Goal: Task Accomplishment & Management: Complete application form

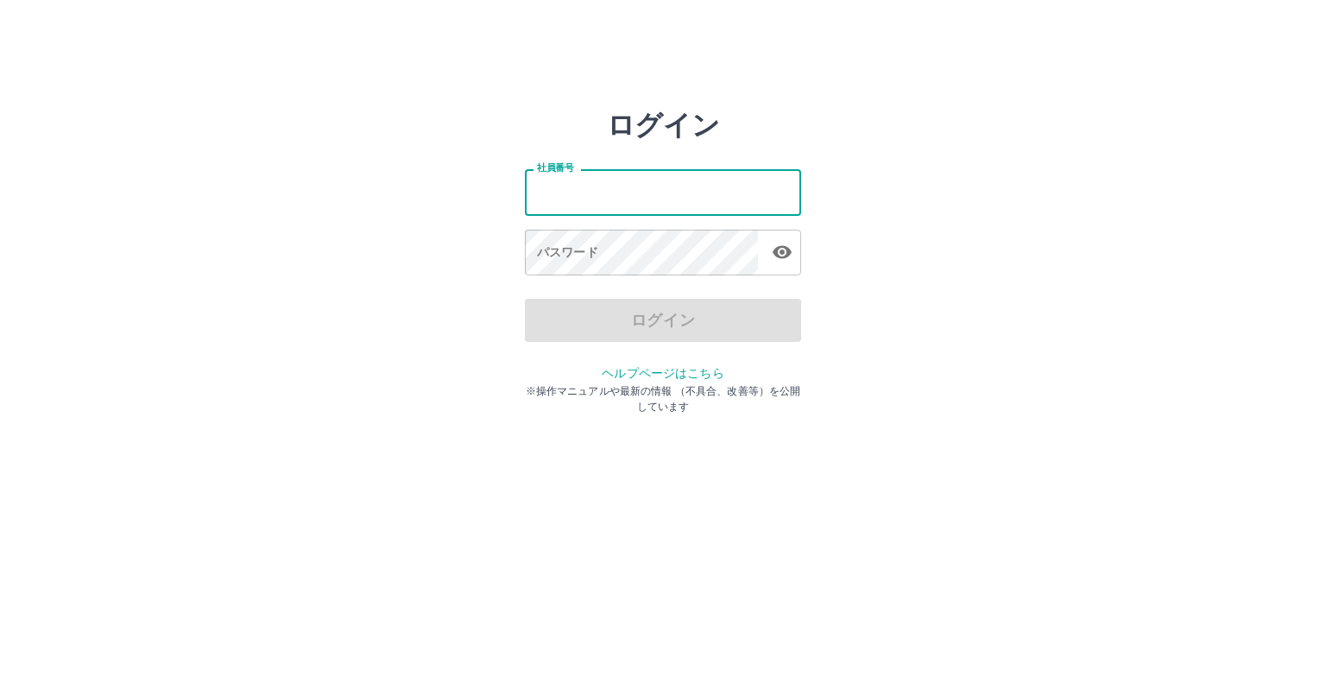
drag, startPoint x: 0, startPoint y: 0, endPoint x: 636, endPoint y: 190, distance: 663.4
click at [636, 190] on input "社員番号" at bounding box center [663, 192] width 276 height 46
type input "*******"
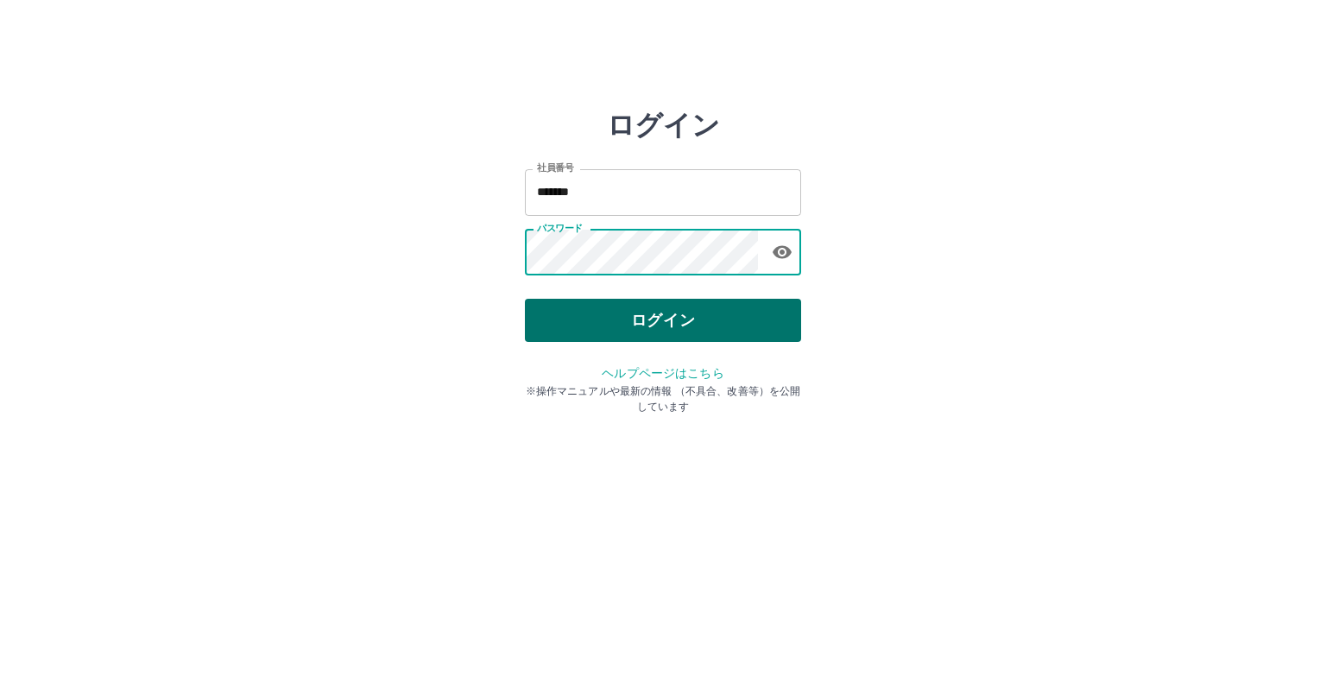
click at [641, 332] on button "ログイン" at bounding box center [663, 320] width 276 height 43
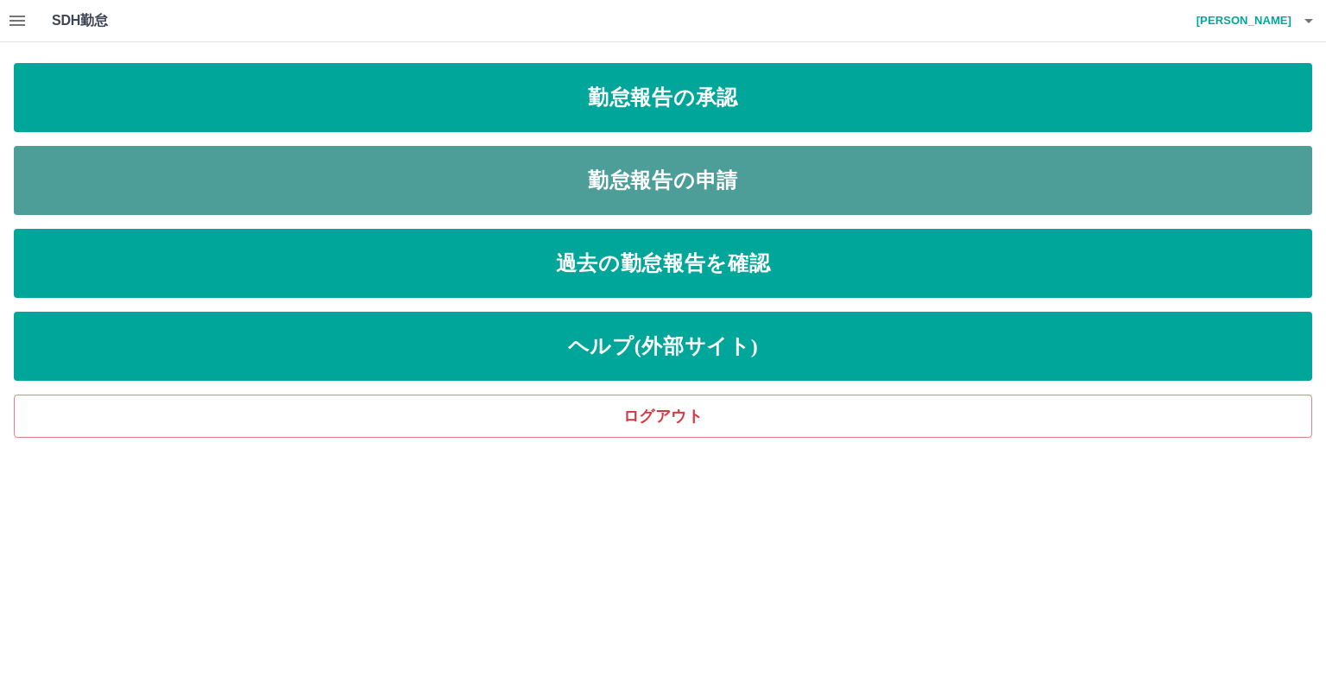
click at [629, 190] on link "勤怠報告の申請" at bounding box center [663, 180] width 1299 height 69
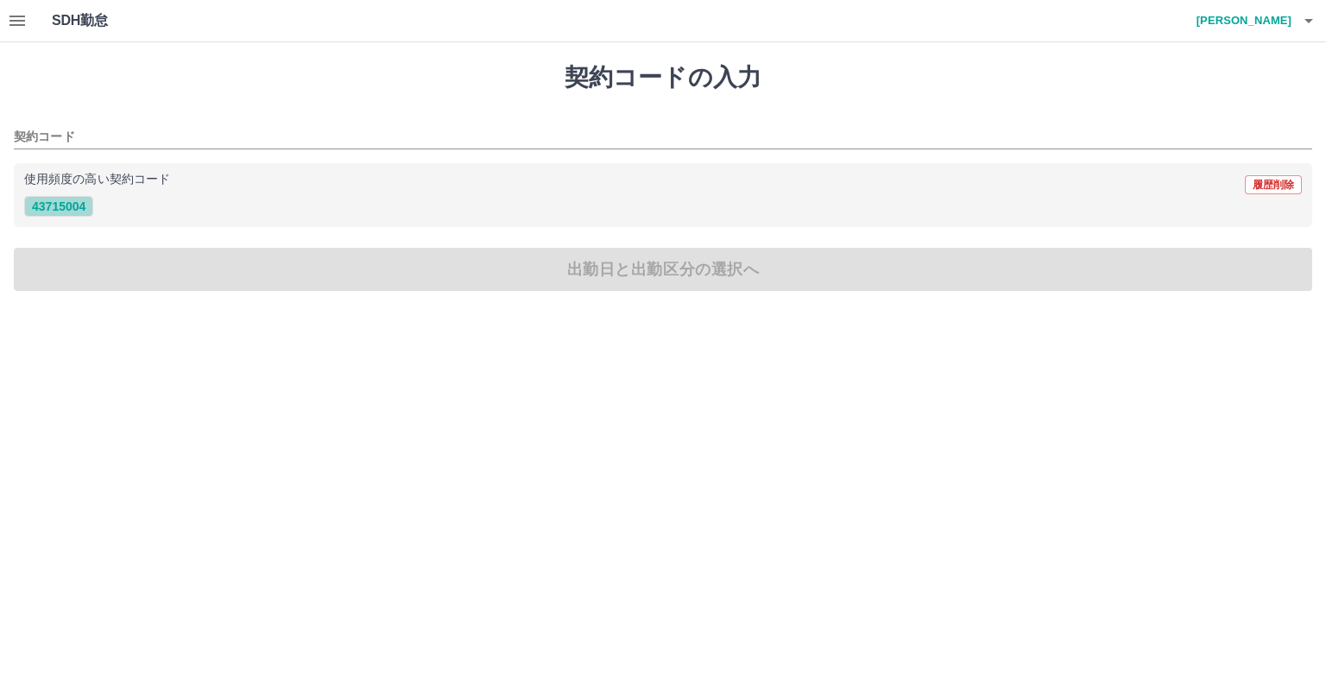
click at [74, 210] on button "43715004" at bounding box center [58, 206] width 69 height 21
type input "********"
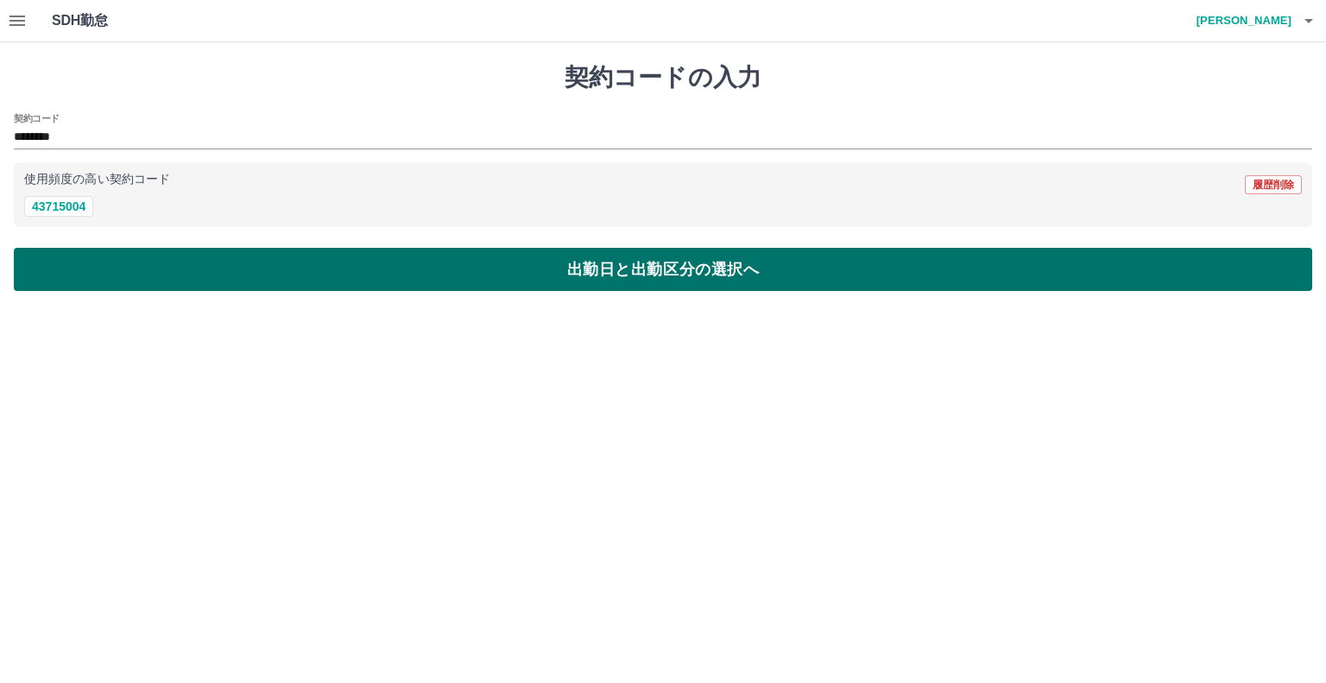
click at [245, 261] on button "出勤日と出勤区分の選択へ" at bounding box center [663, 269] width 1299 height 43
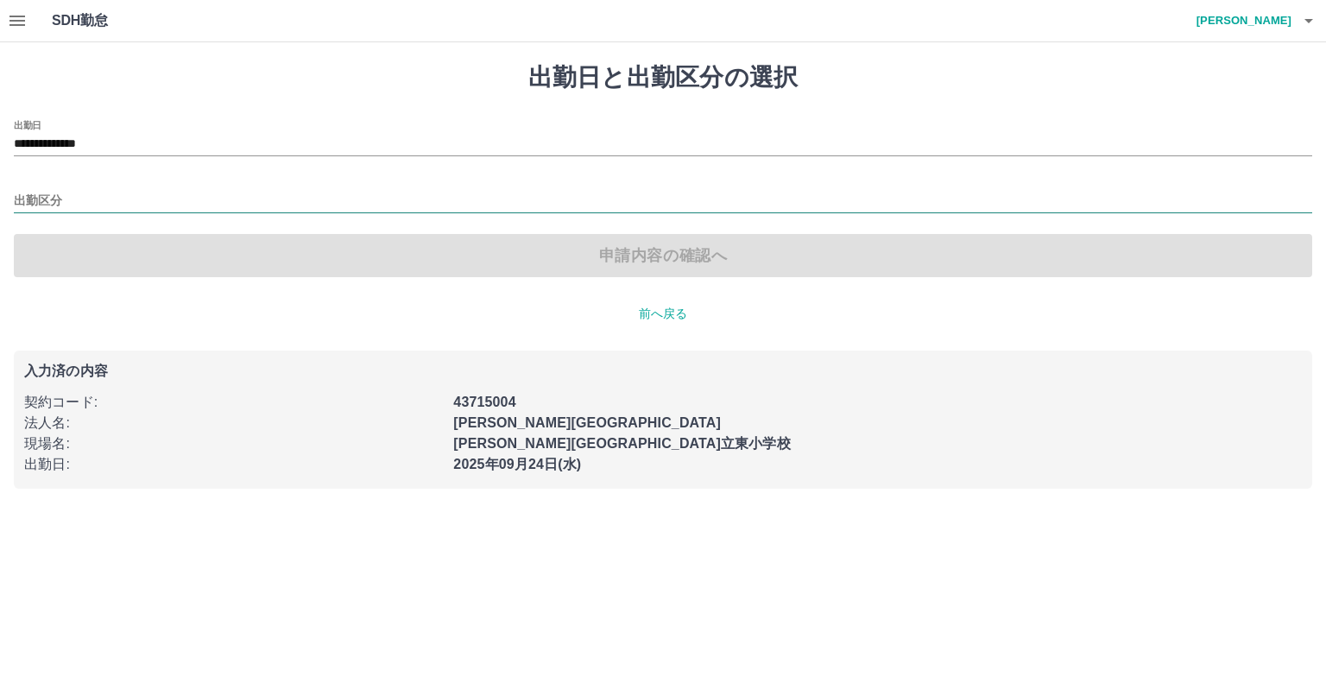
click at [57, 193] on input "出勤区分" at bounding box center [663, 202] width 1299 height 22
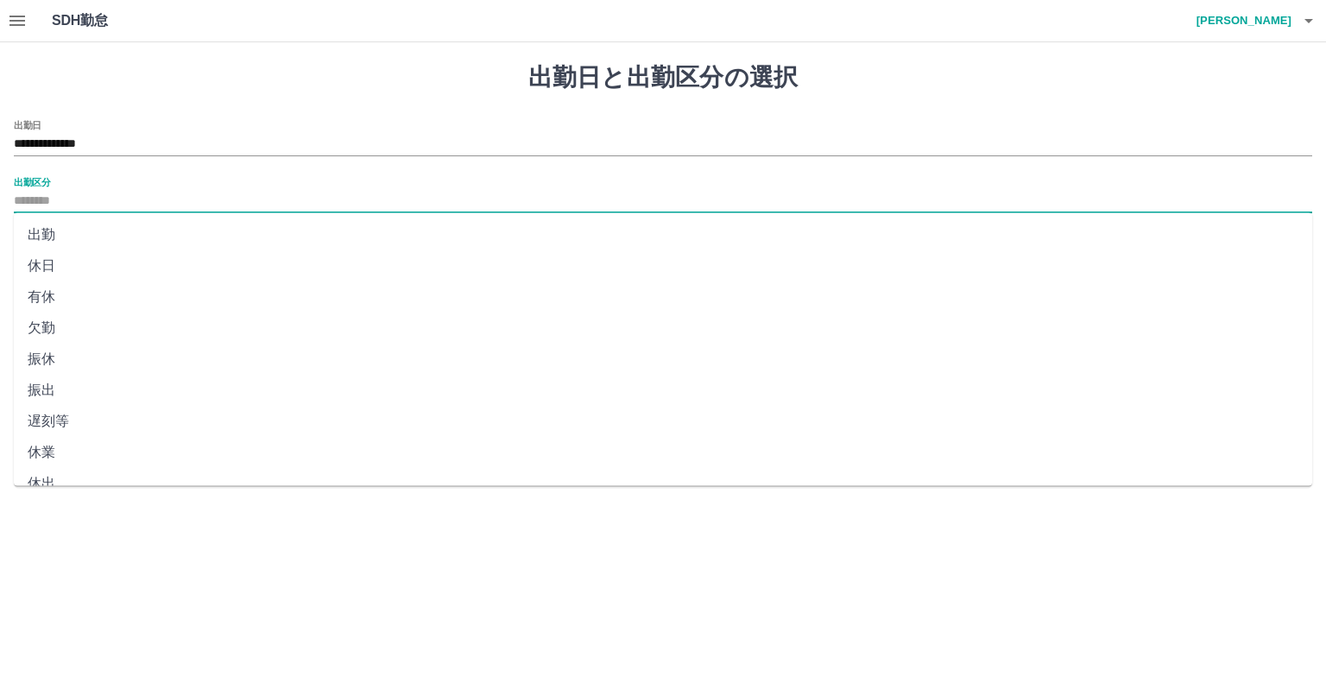
click at [40, 237] on li "出勤" at bounding box center [663, 234] width 1299 height 31
type input "**"
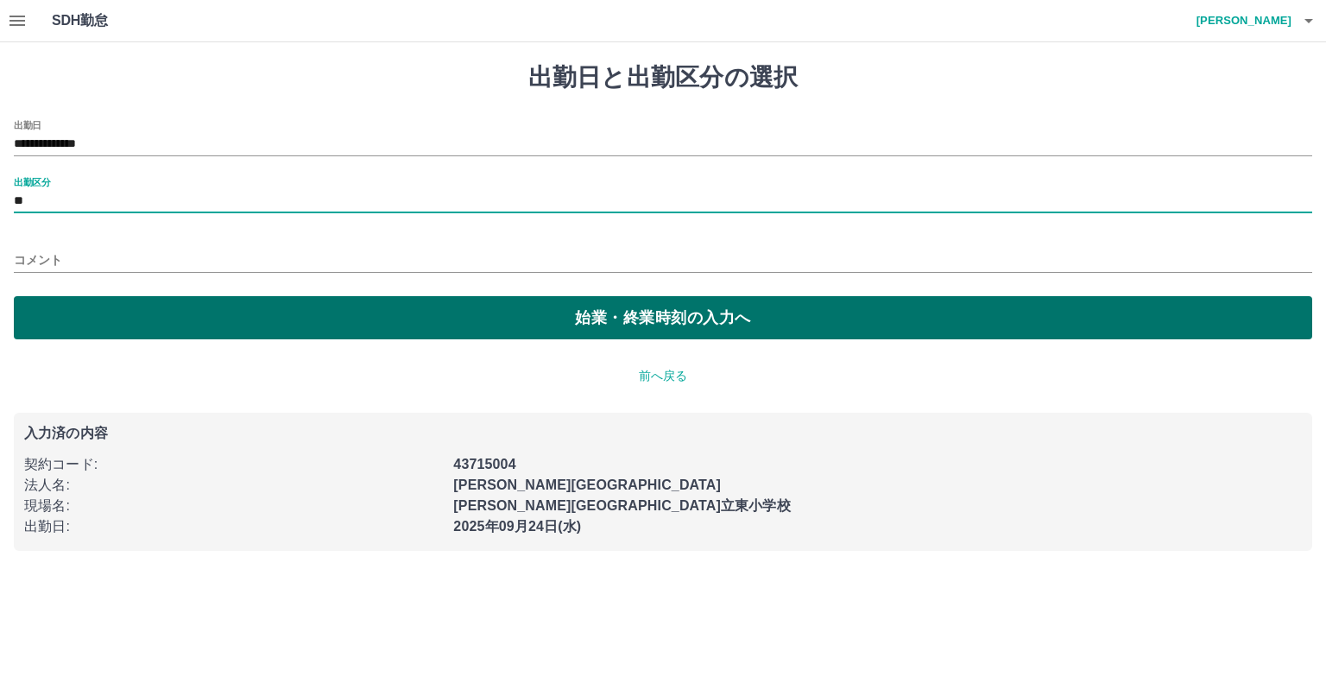
click at [317, 310] on button "始業・終業時刻の入力へ" at bounding box center [663, 317] width 1299 height 43
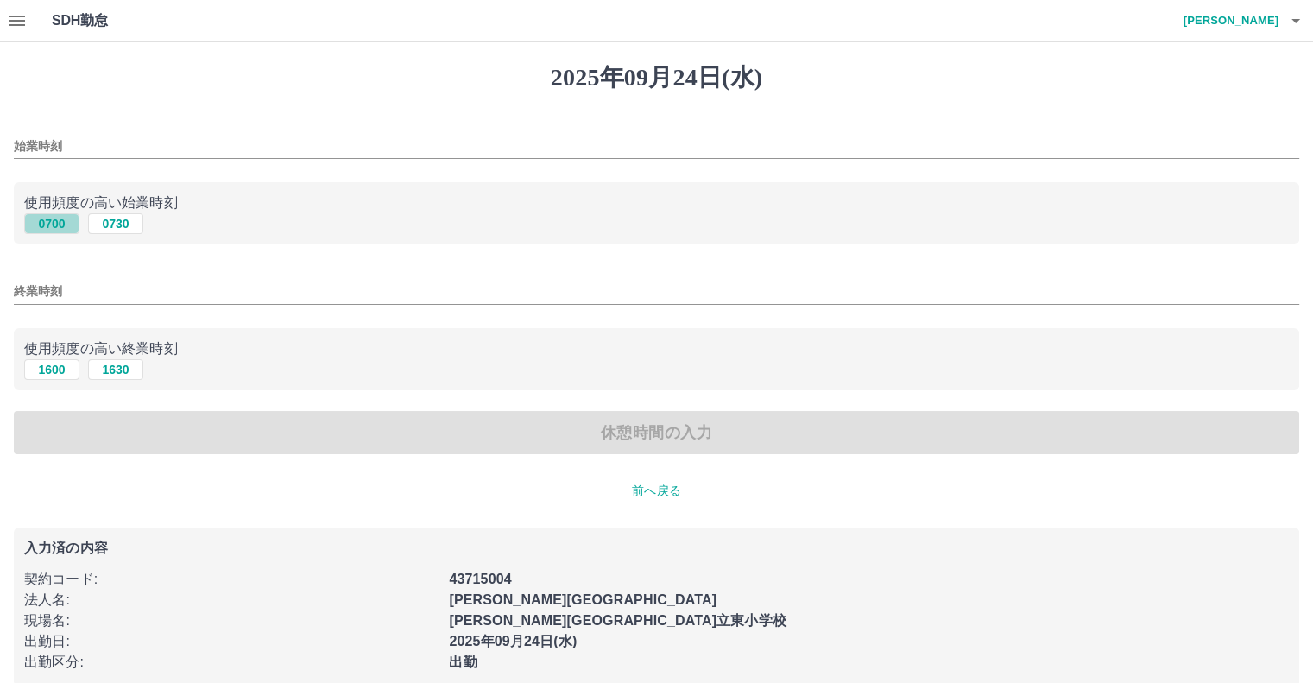
click at [60, 228] on button "0700" at bounding box center [51, 223] width 55 height 21
type input "****"
click at [52, 366] on button "1600" at bounding box center [51, 369] width 55 height 21
type input "****"
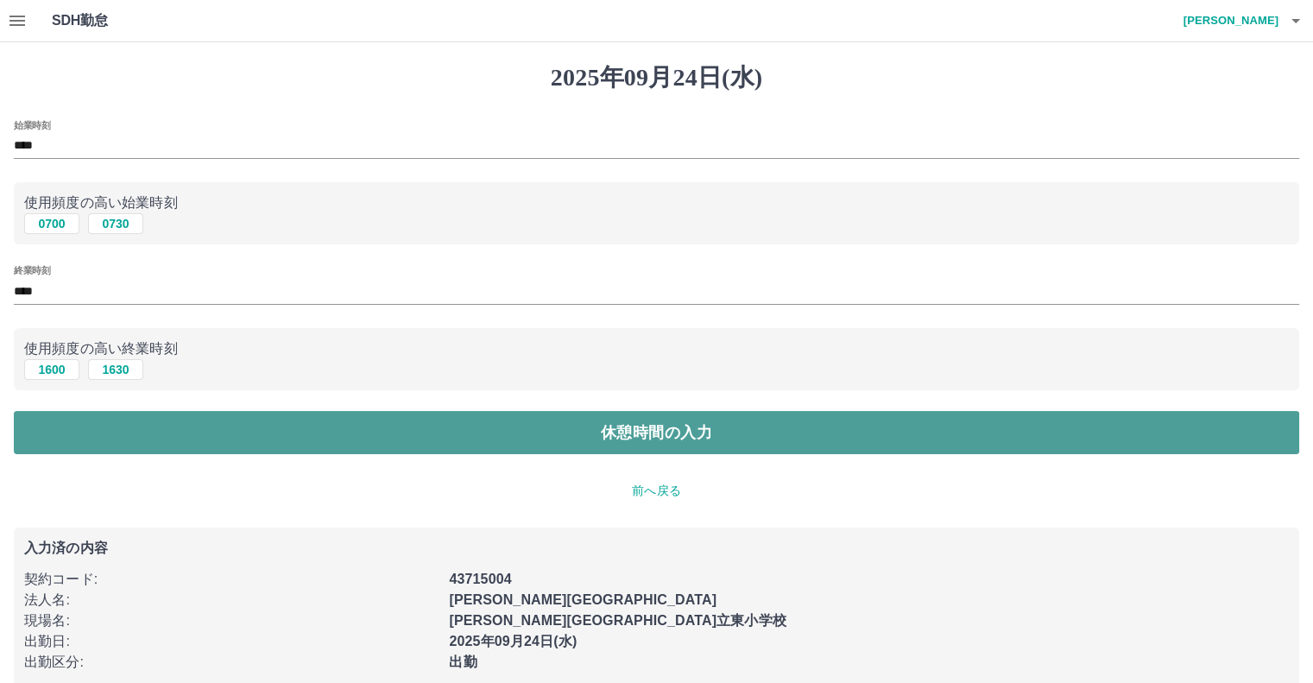
click at [181, 432] on button "休憩時間の入力" at bounding box center [657, 432] width 1286 height 43
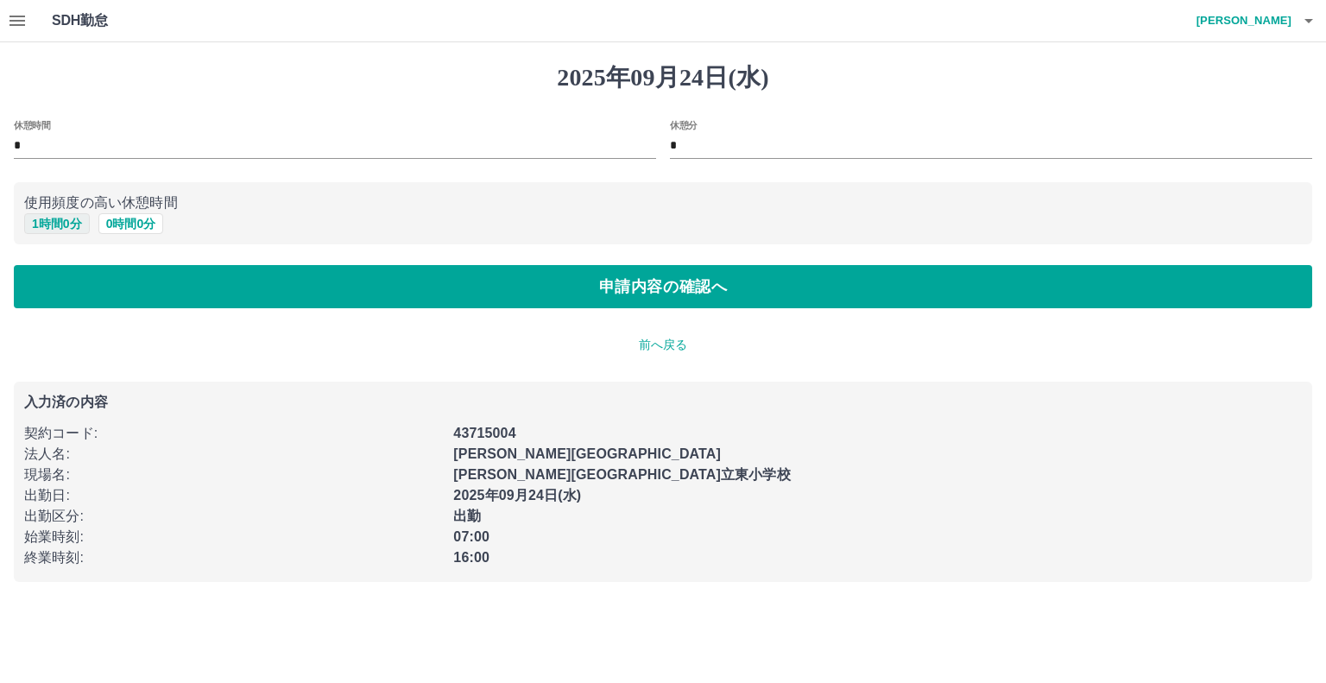
click at [62, 221] on button "1 時間 0 分" at bounding box center [57, 223] width 66 height 21
type input "*"
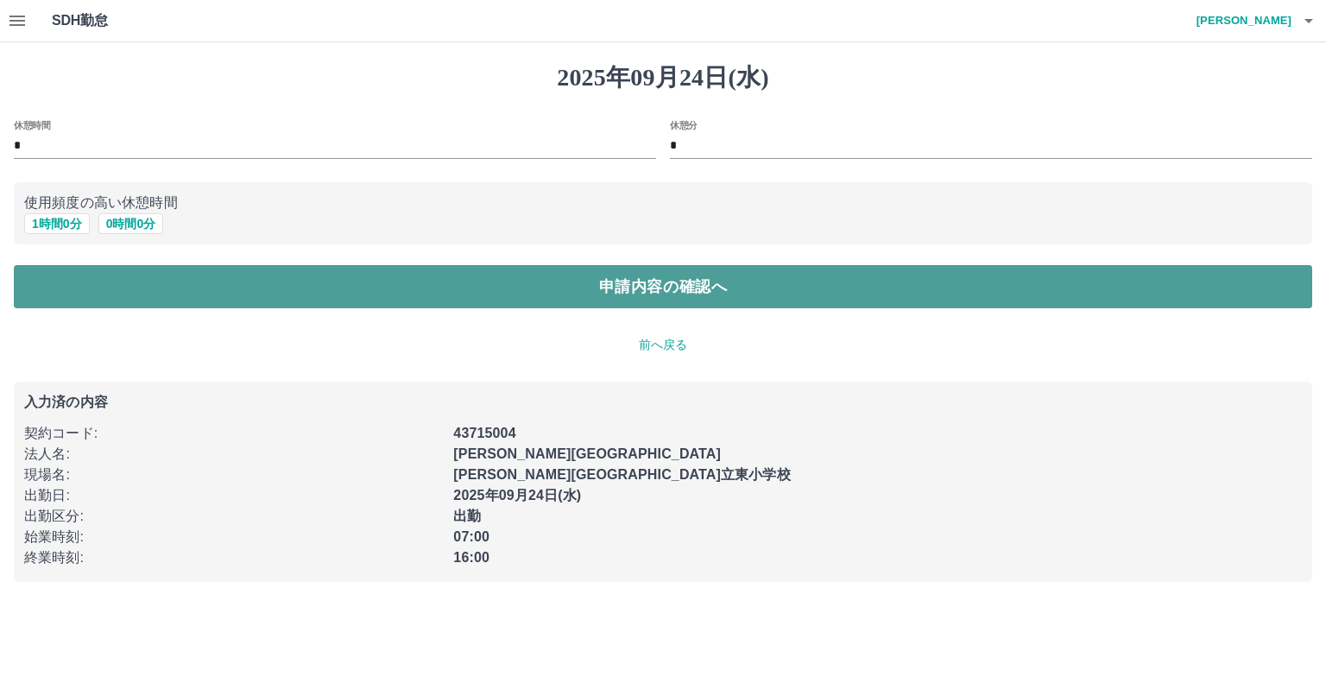
click at [363, 292] on button "申請内容の確認へ" at bounding box center [663, 286] width 1299 height 43
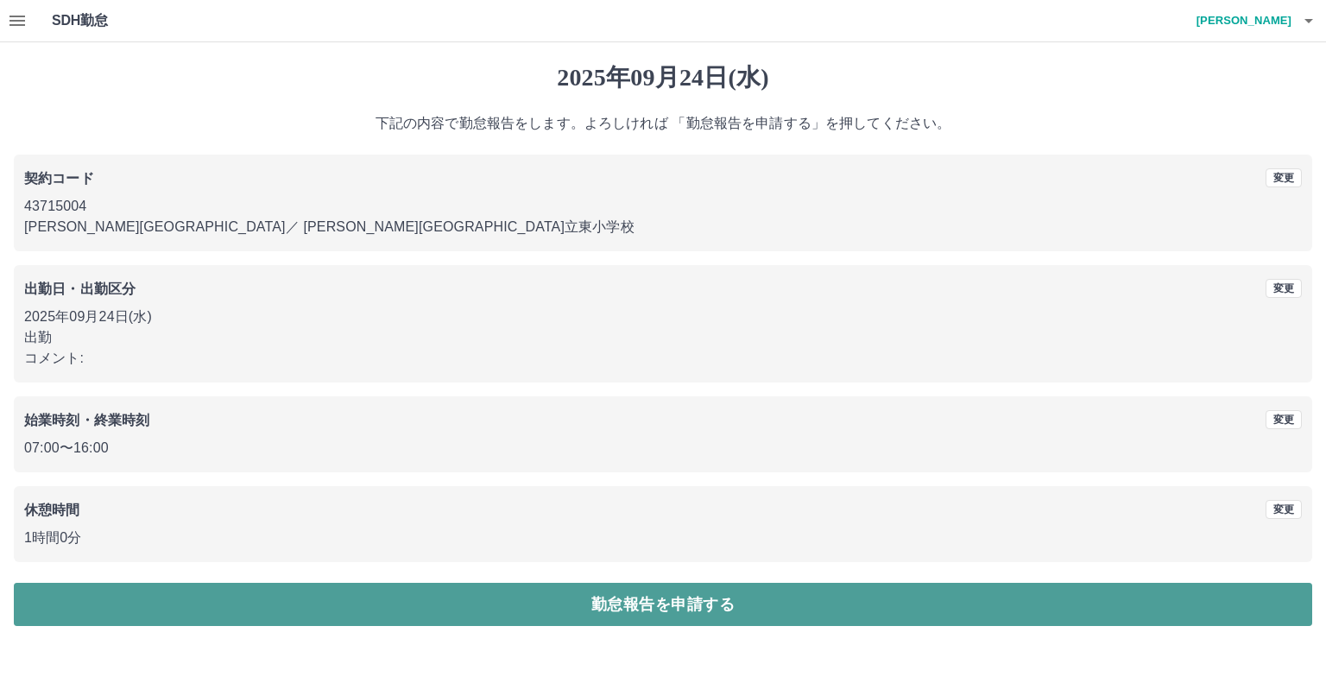
click at [277, 598] on button "勤怠報告を申請する" at bounding box center [663, 604] width 1299 height 43
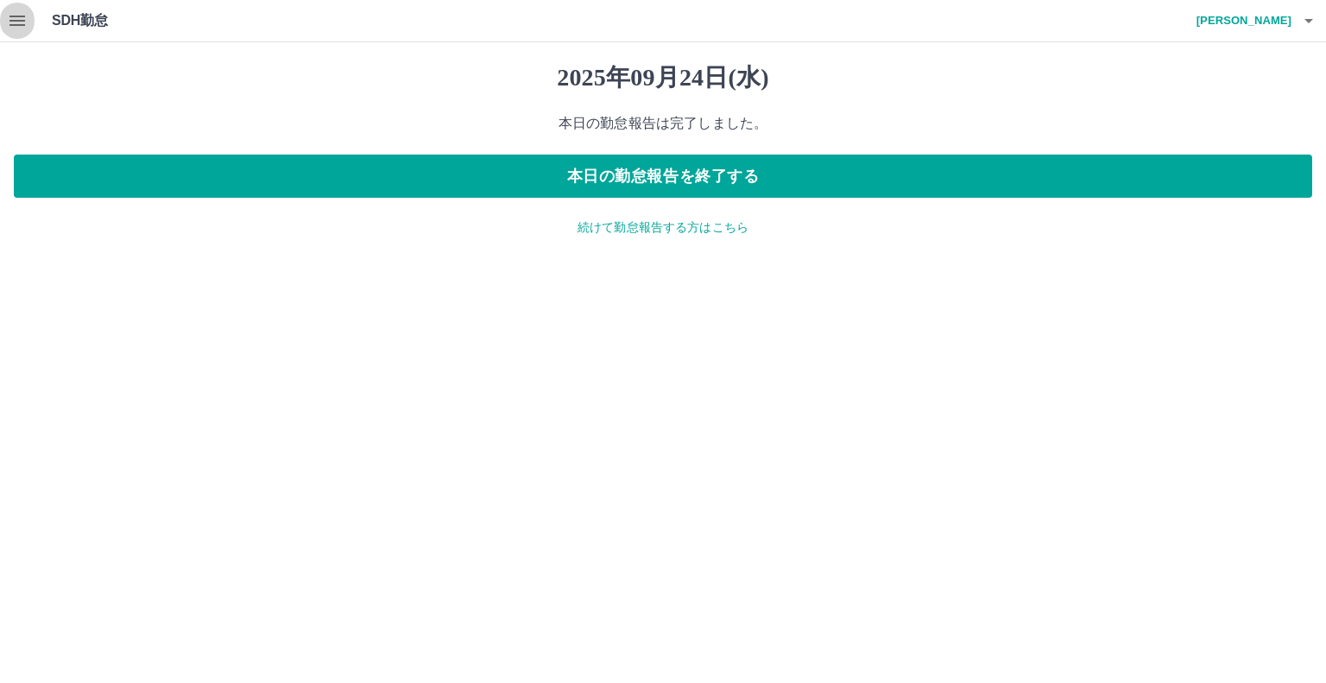
click at [21, 13] on icon "button" at bounding box center [17, 20] width 21 height 21
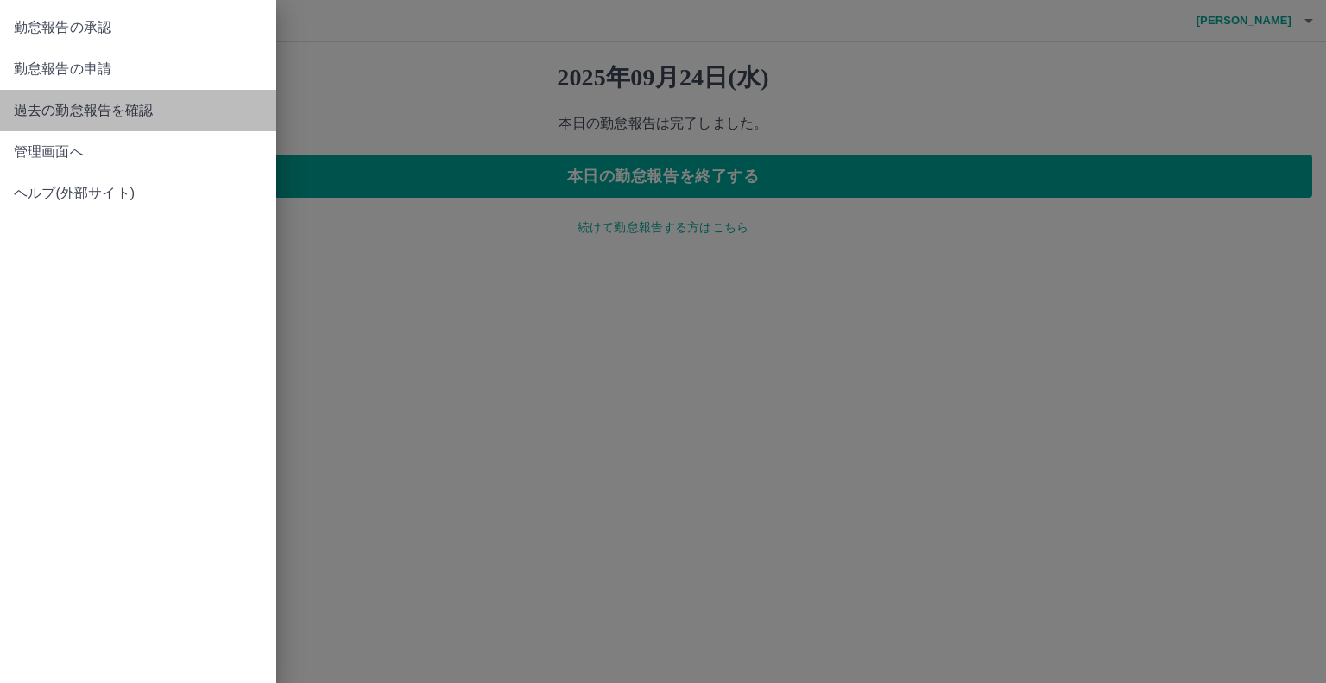
click at [59, 114] on span "過去の勤怠報告を確認" at bounding box center [138, 110] width 249 height 21
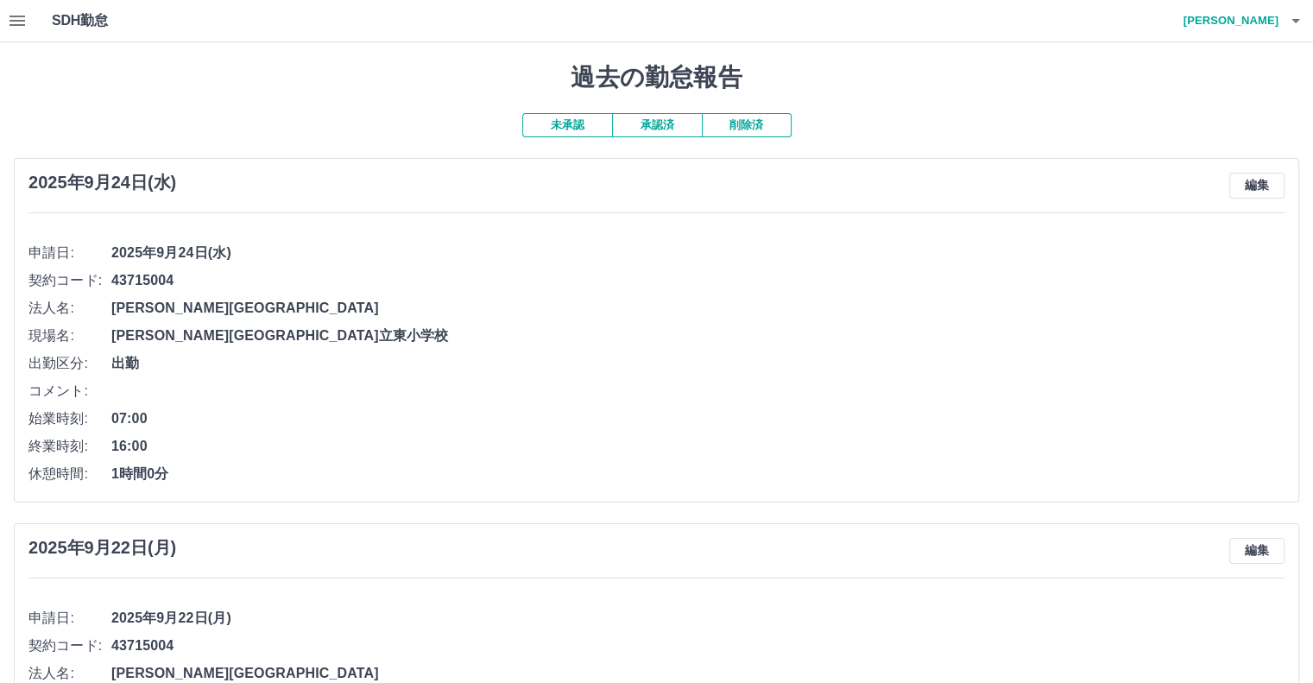
click at [23, 18] on icon "button" at bounding box center [17, 20] width 21 height 21
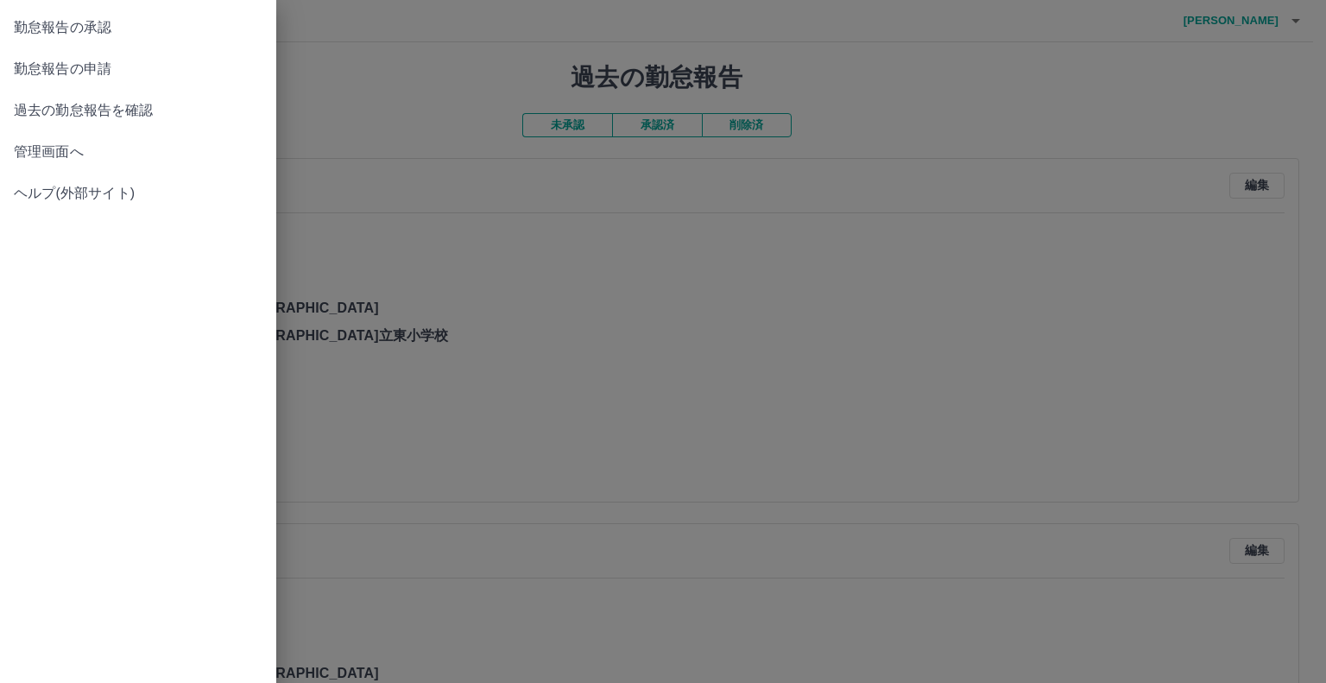
click at [46, 35] on span "勤怠報告の承認" at bounding box center [138, 27] width 249 height 21
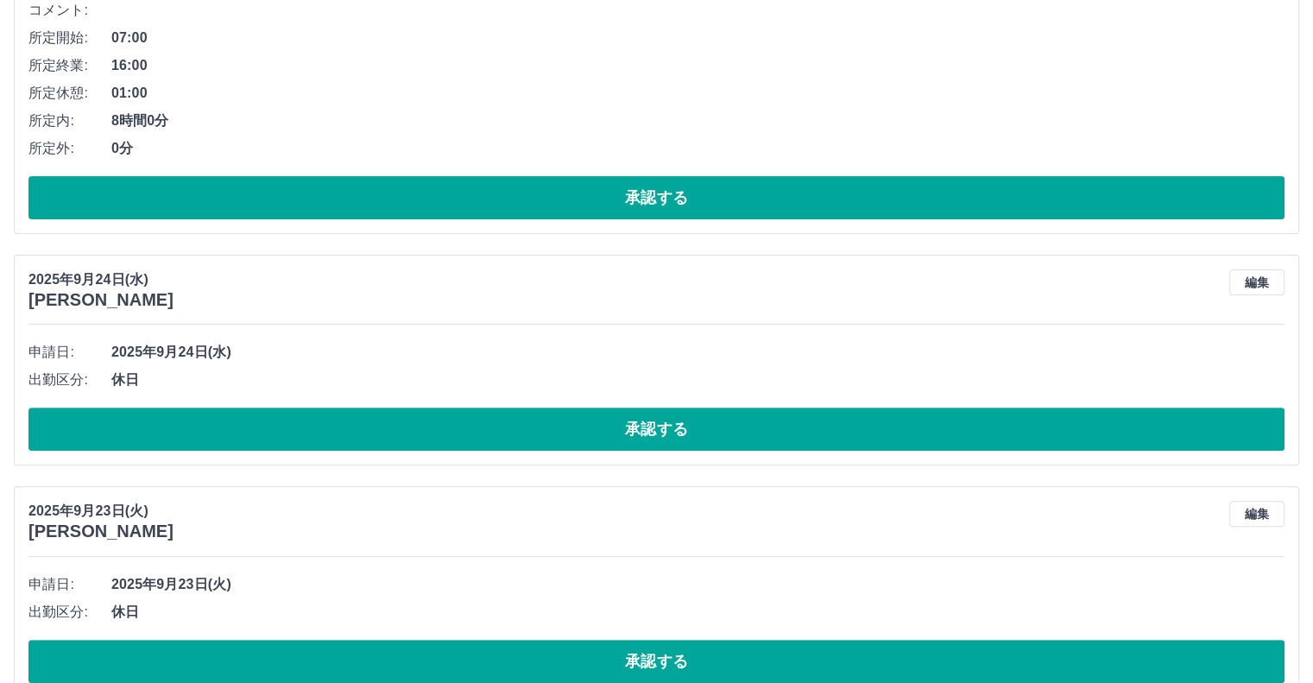
scroll to position [432, 0]
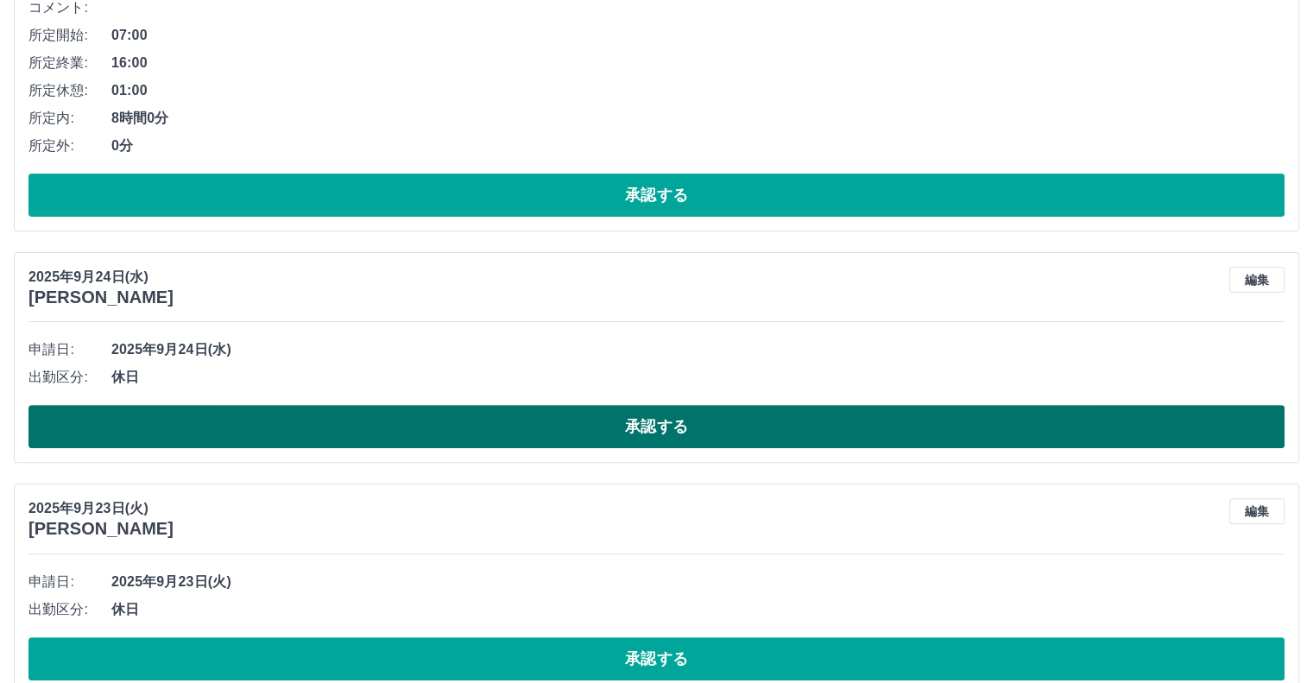
click at [192, 419] on button "承認する" at bounding box center [656, 426] width 1256 height 43
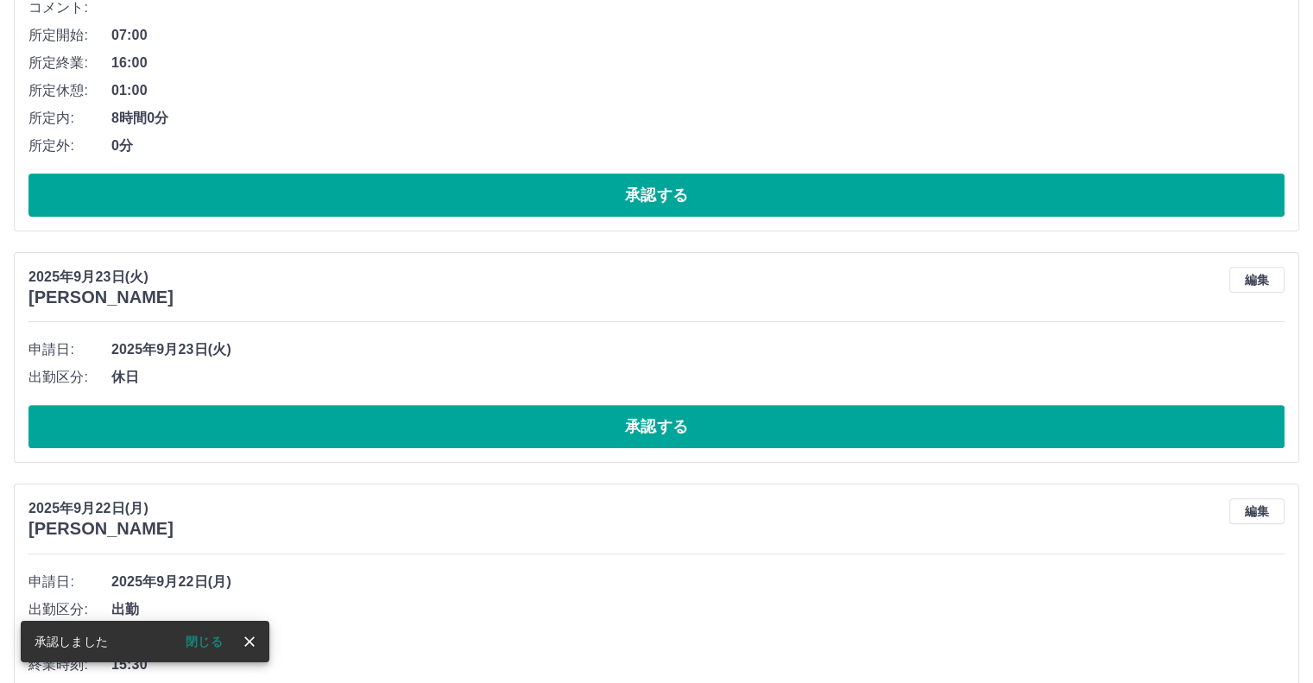
click at [192, 417] on button "承認する" at bounding box center [656, 426] width 1256 height 43
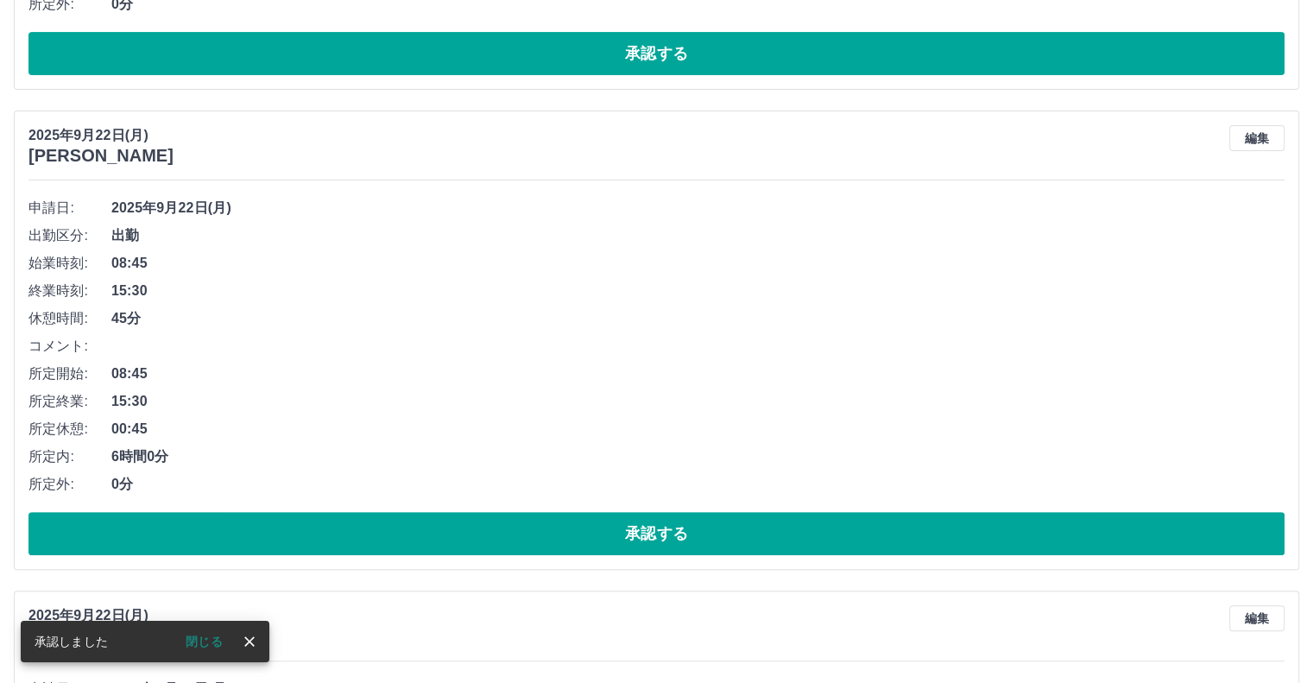
scroll to position [604, 0]
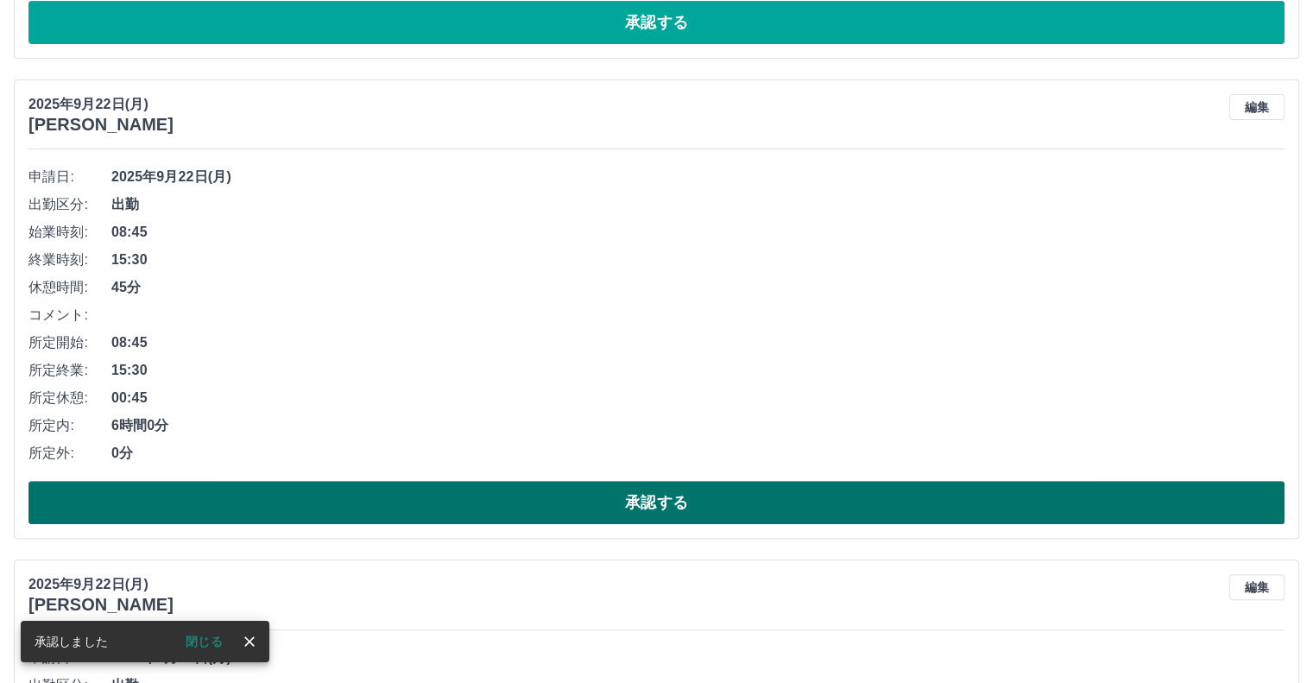
click at [136, 497] on button "承認する" at bounding box center [656, 502] width 1256 height 43
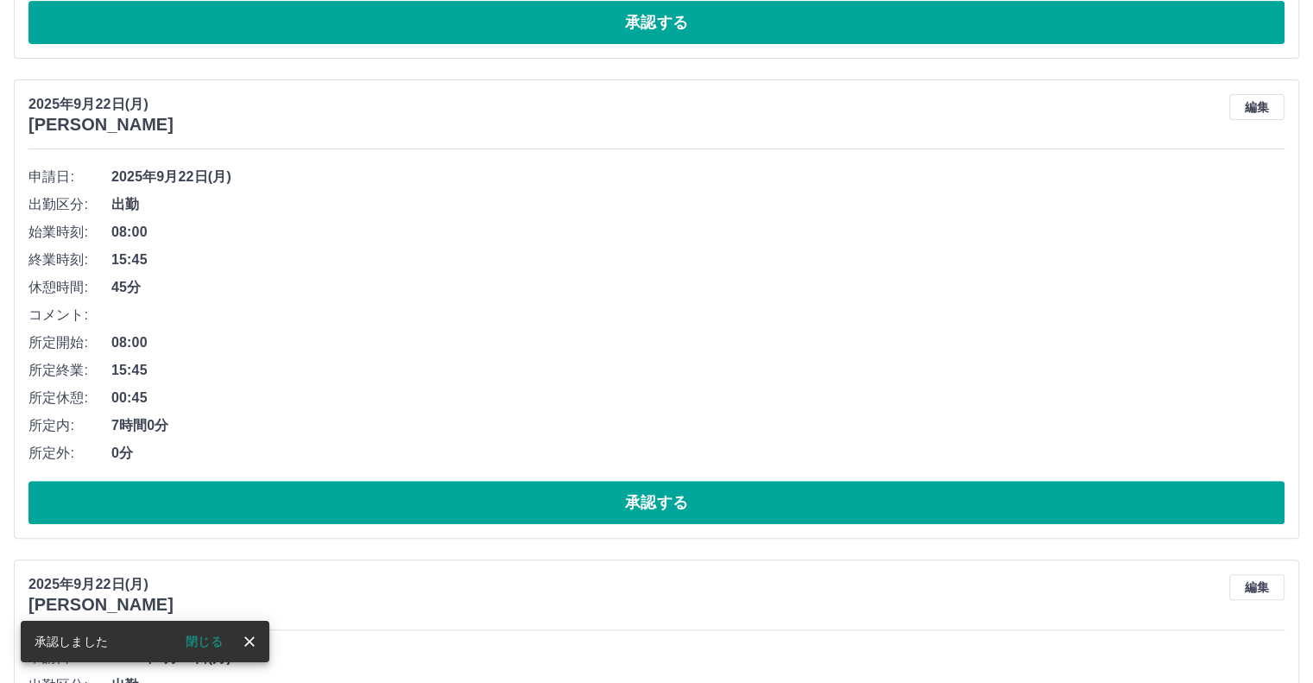
click at [136, 487] on button "承認する" at bounding box center [656, 502] width 1256 height 43
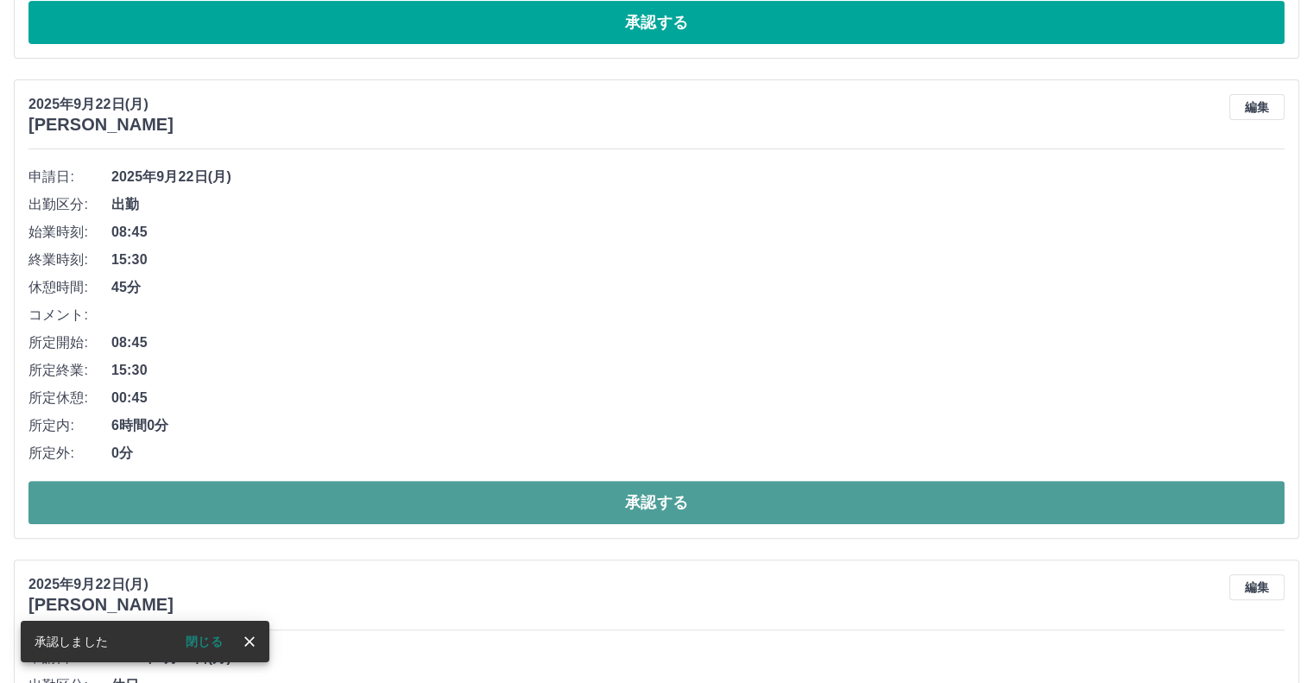
click at [136, 486] on button "承認する" at bounding box center [656, 502] width 1256 height 43
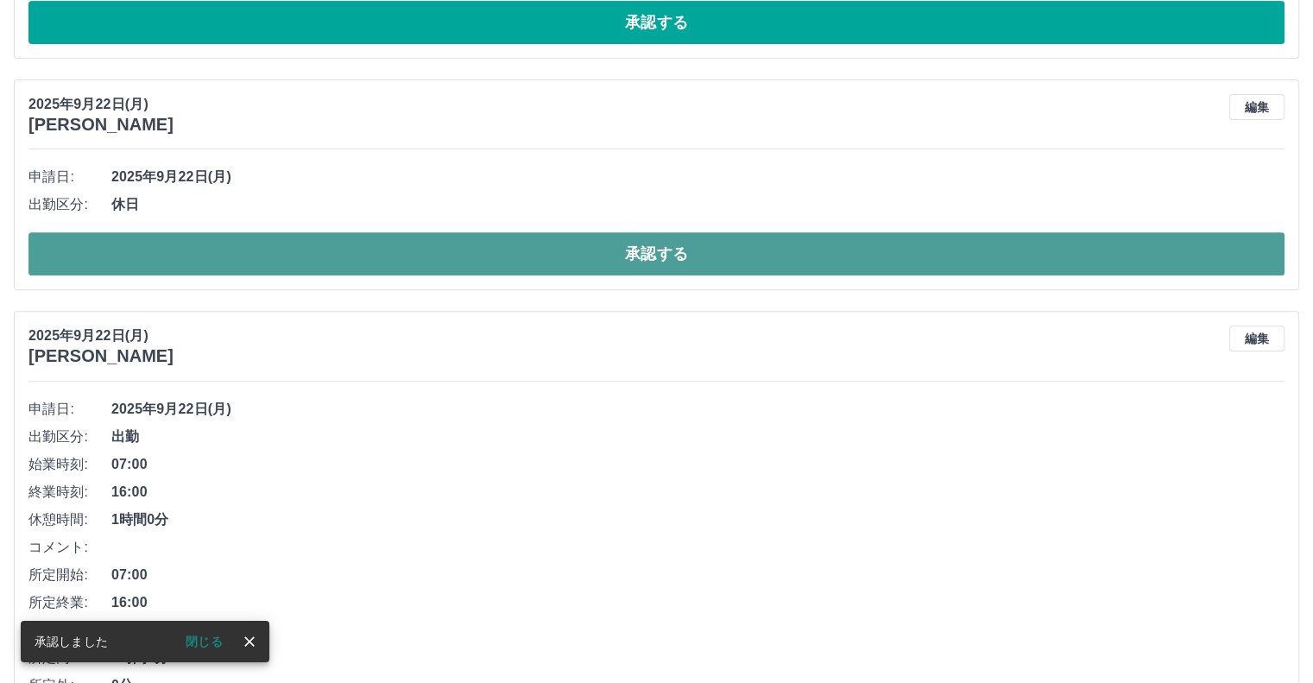
click at [282, 255] on button "承認する" at bounding box center [656, 253] width 1256 height 43
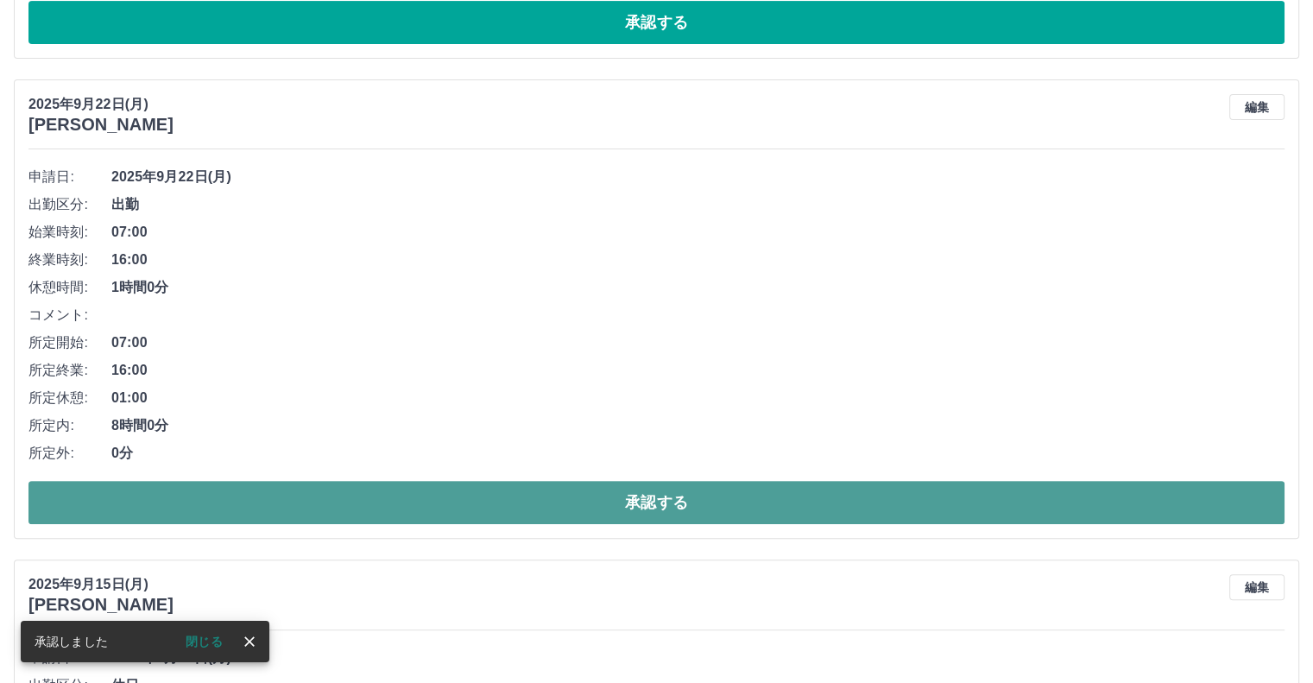
click at [138, 500] on button "承認する" at bounding box center [656, 502] width 1256 height 43
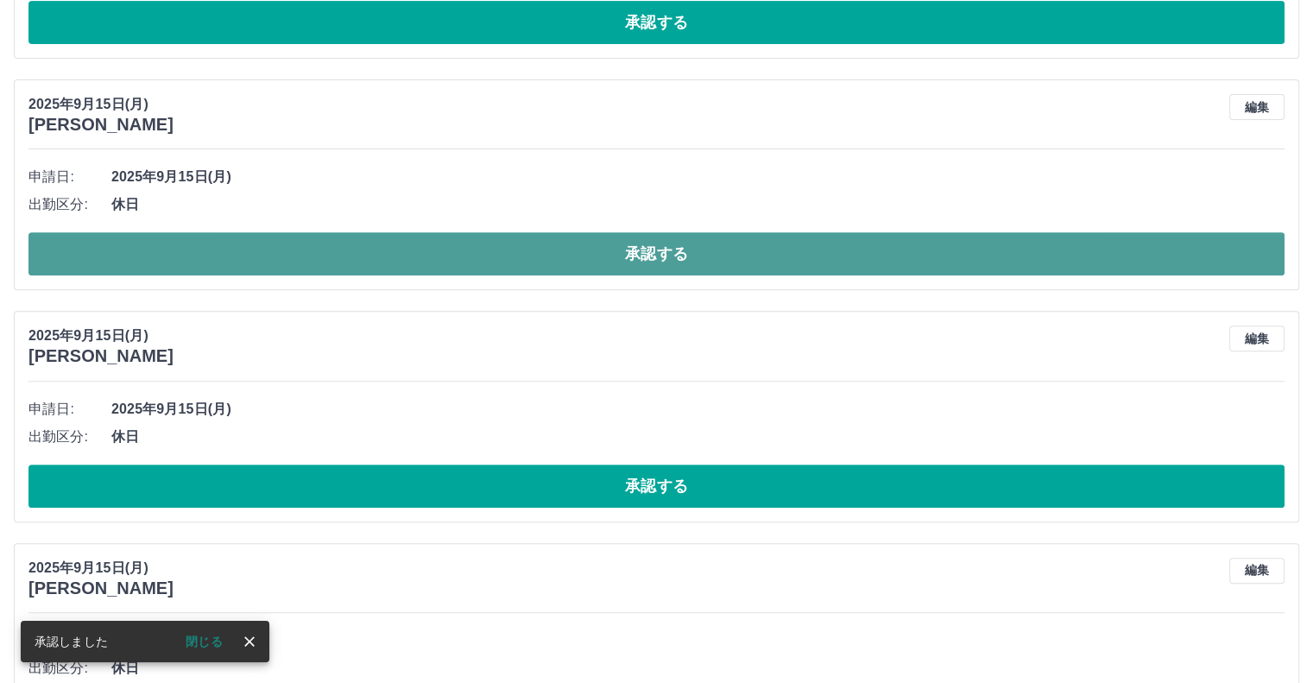
click at [207, 251] on button "承認する" at bounding box center [656, 253] width 1256 height 43
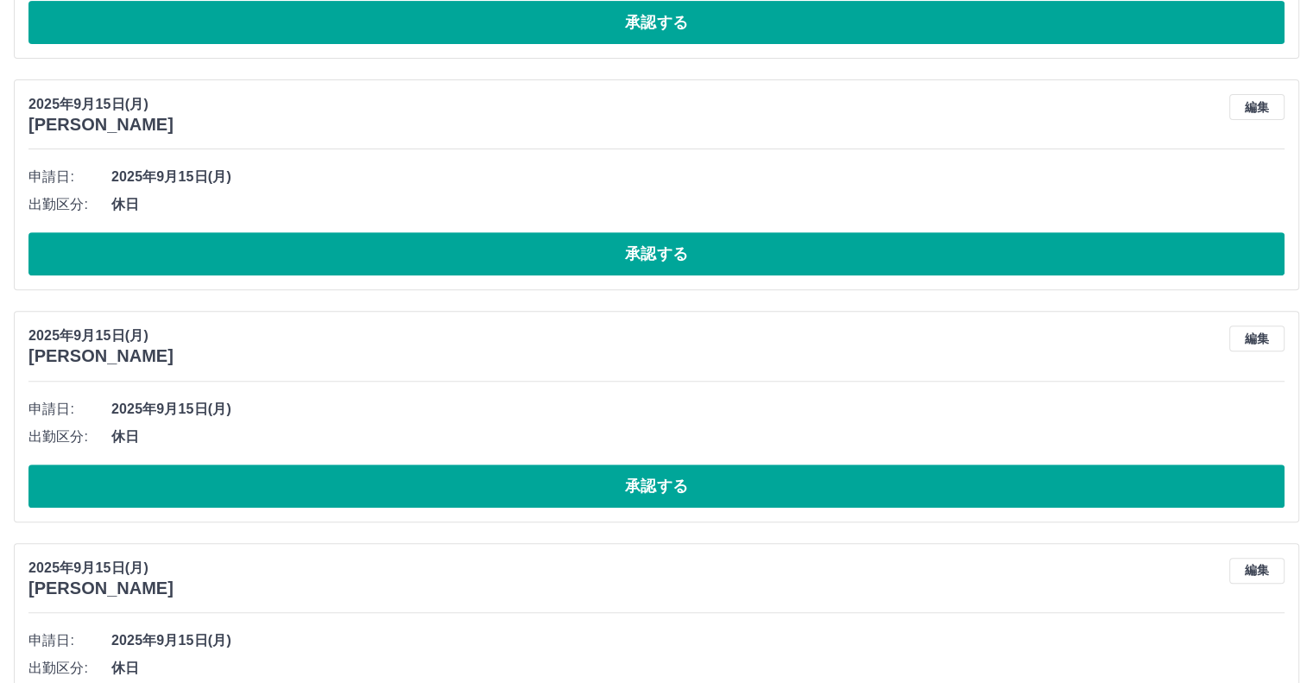
click at [207, 251] on button "承認する" at bounding box center [656, 253] width 1256 height 43
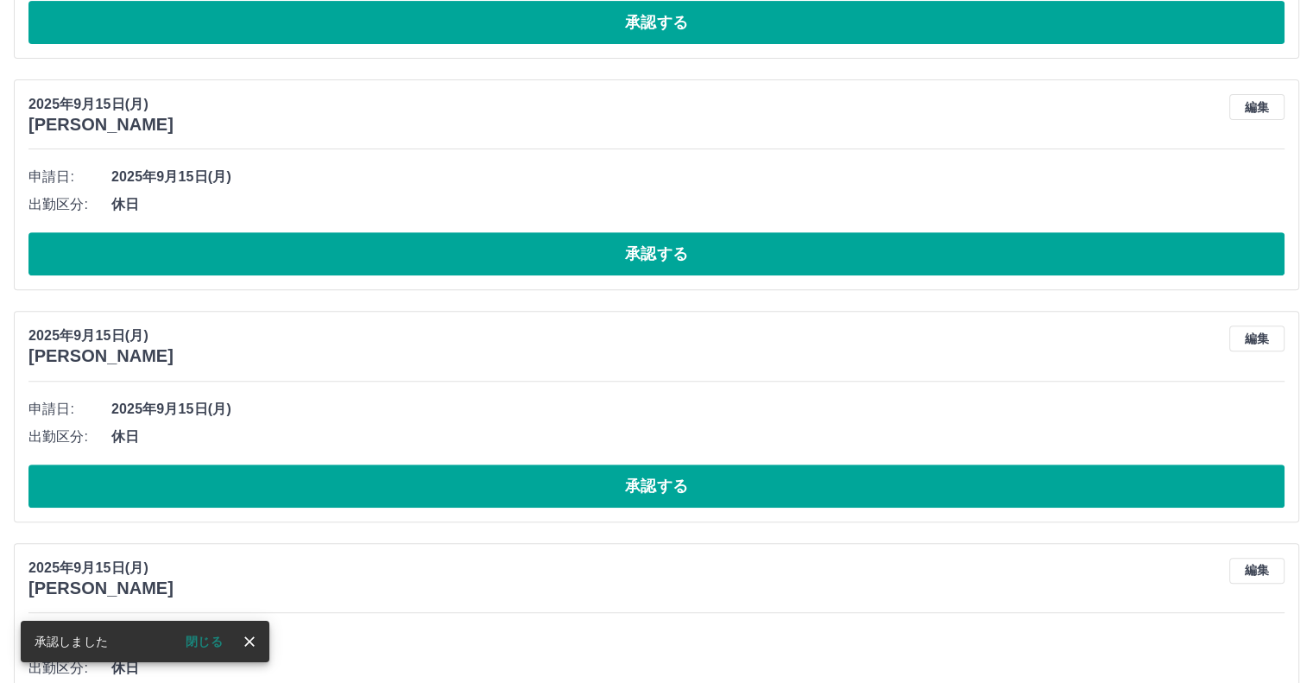
click at [207, 251] on button "承認する" at bounding box center [656, 253] width 1256 height 43
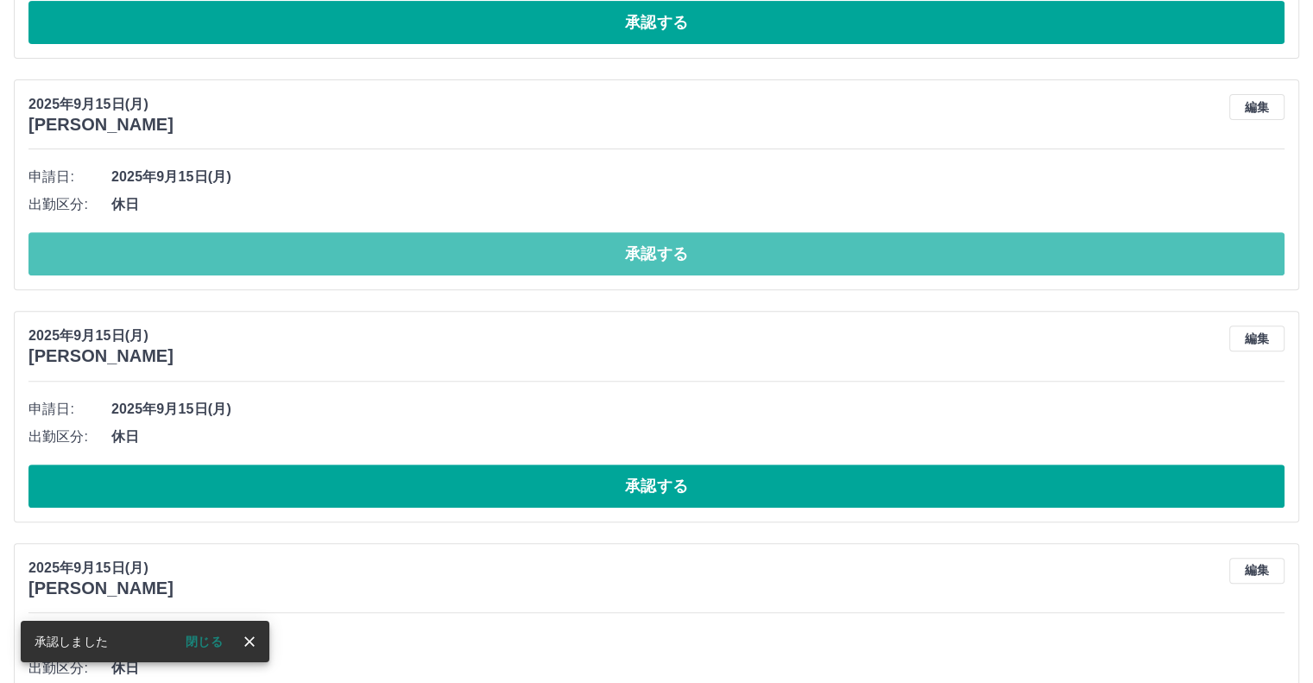
click at [208, 251] on button "承認する" at bounding box center [656, 253] width 1256 height 43
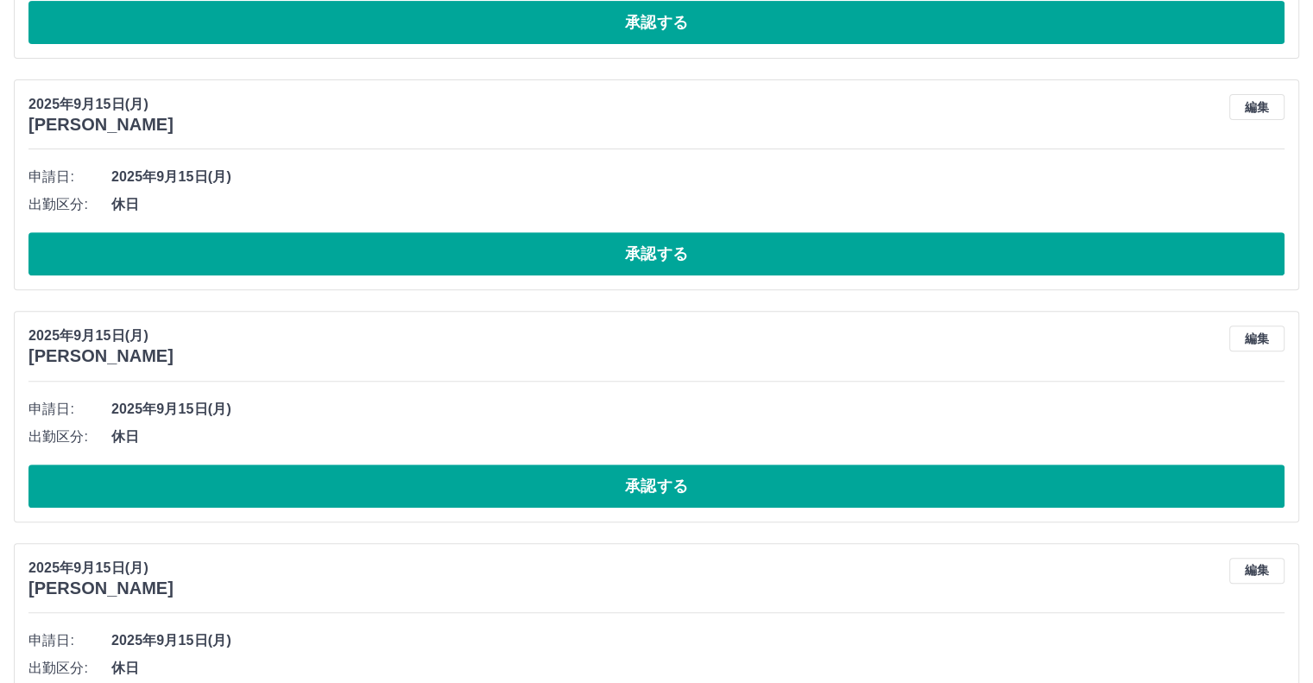
click at [208, 251] on button "承認する" at bounding box center [656, 253] width 1256 height 43
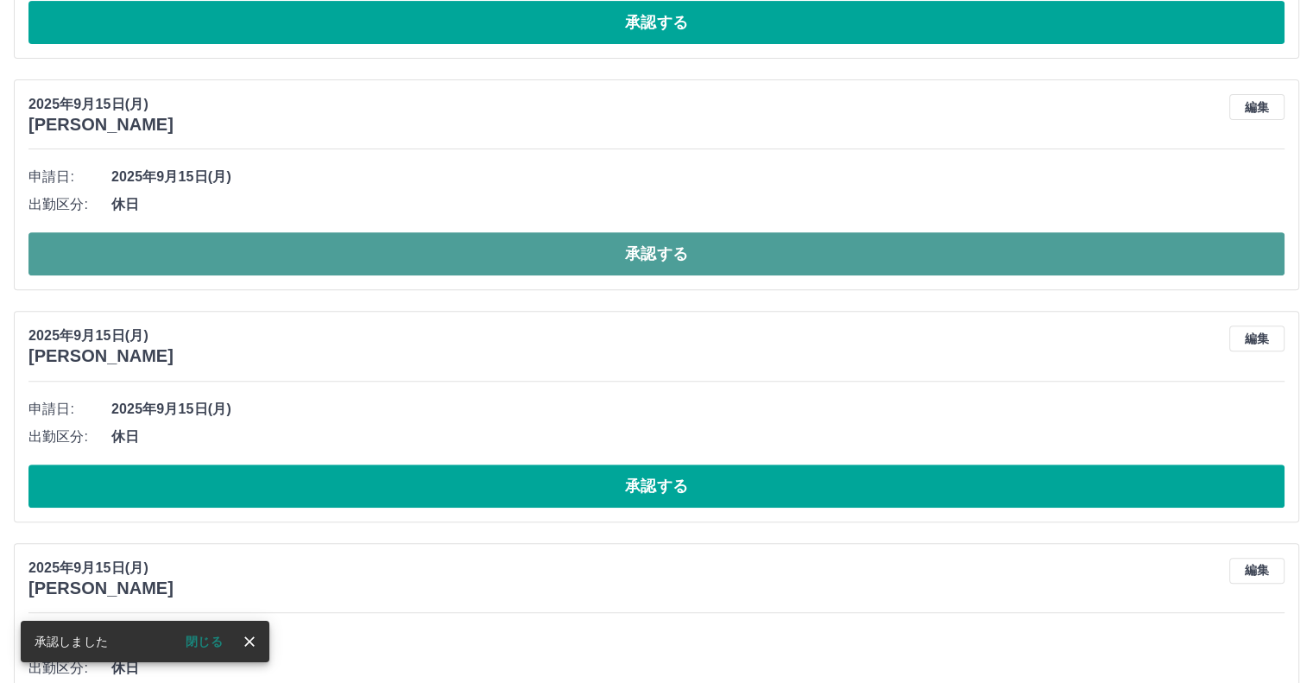
click at [201, 258] on button "承認する" at bounding box center [656, 253] width 1256 height 43
click at [225, 259] on button "承認する" at bounding box center [656, 253] width 1256 height 43
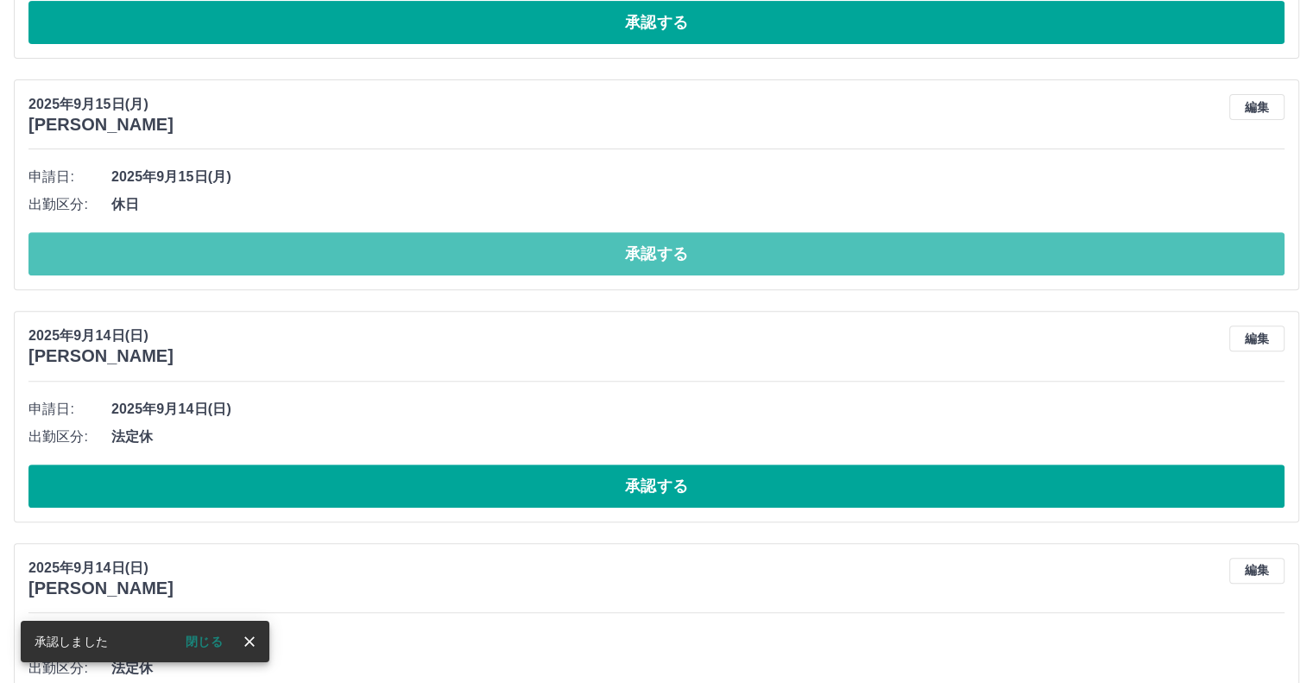
click at [225, 259] on button "承認する" at bounding box center [656, 253] width 1256 height 43
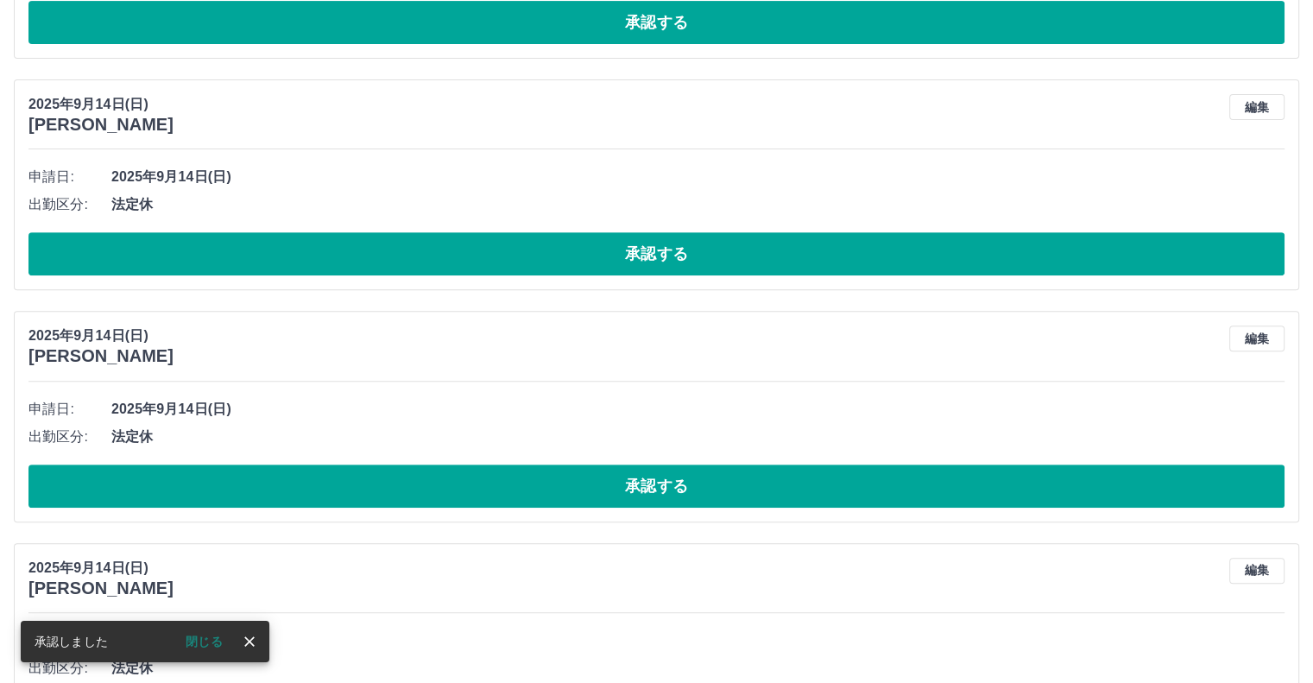
click at [225, 259] on button "承認する" at bounding box center [656, 253] width 1256 height 43
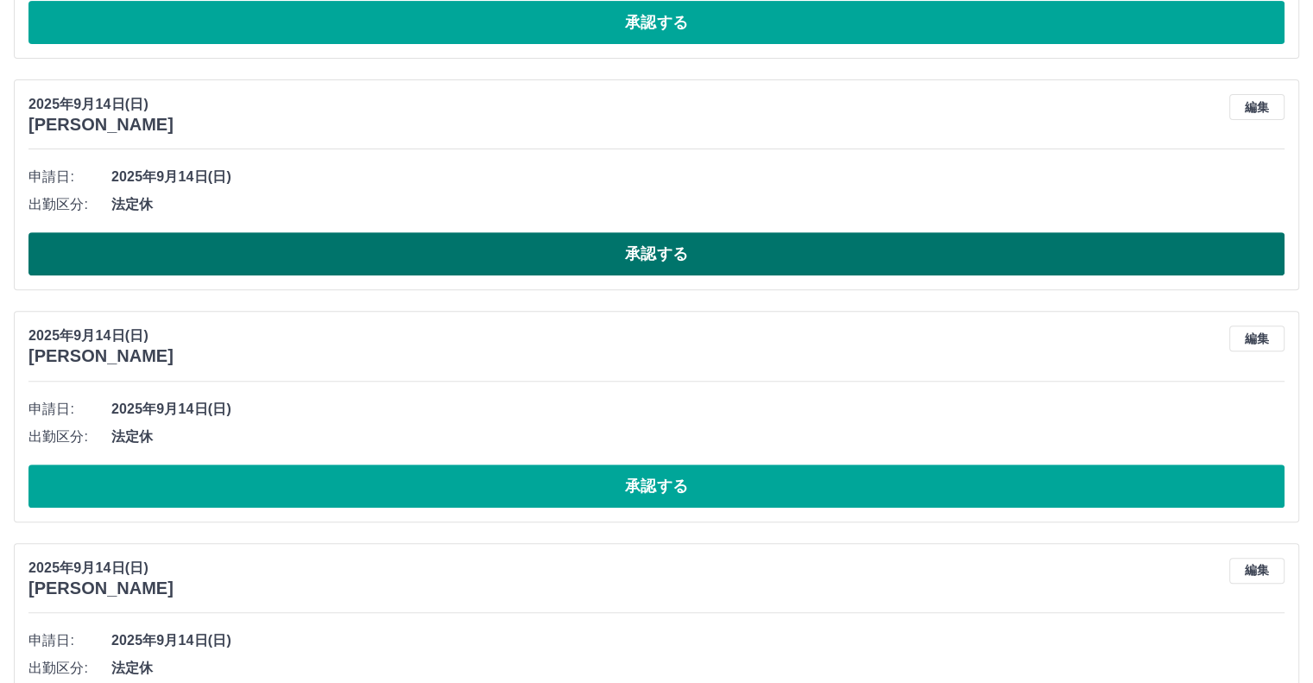
click at [250, 247] on button "承認する" at bounding box center [656, 253] width 1256 height 43
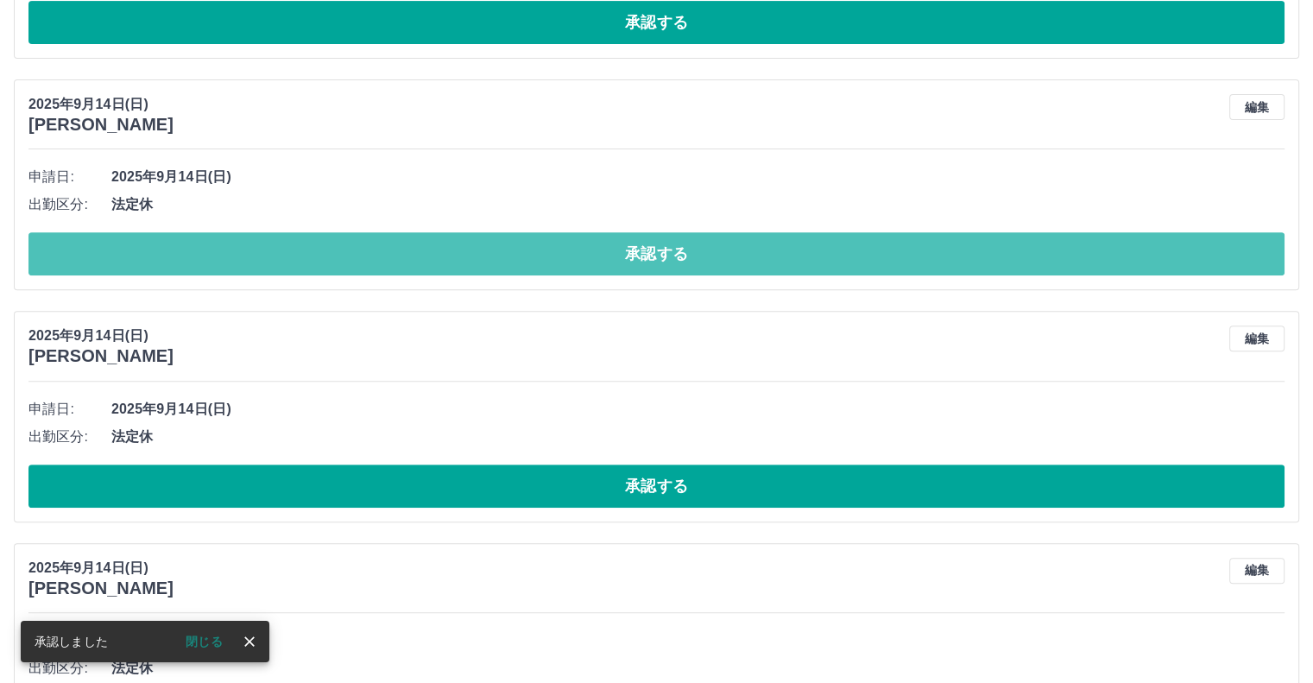
click at [245, 252] on button "承認する" at bounding box center [656, 253] width 1256 height 43
click at [251, 252] on button "承認する" at bounding box center [656, 253] width 1256 height 43
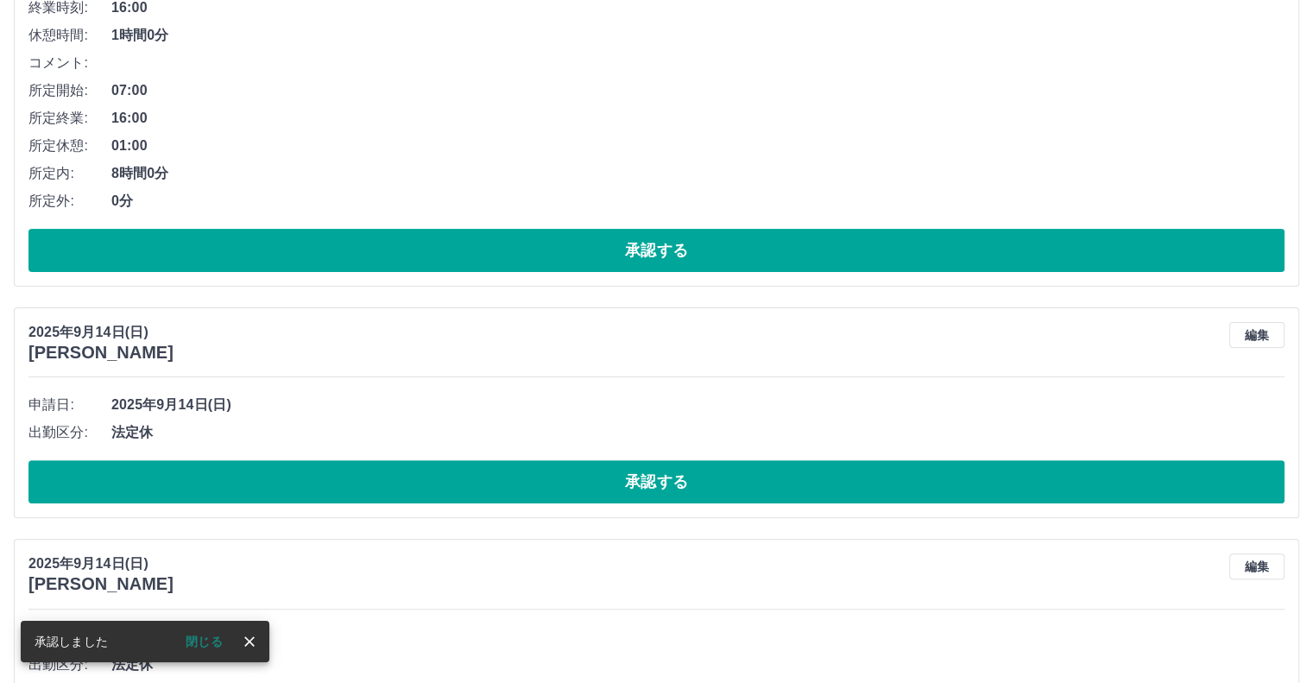
scroll to position [377, 0]
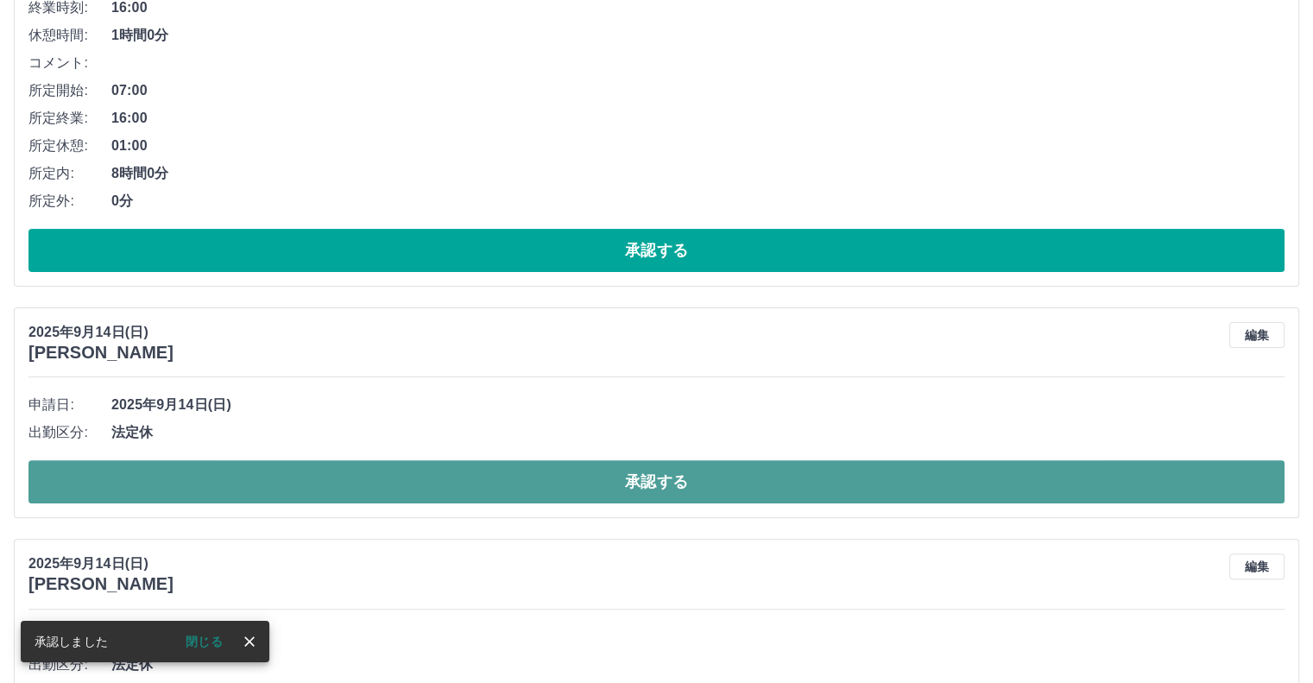
click at [173, 483] on button "承認する" at bounding box center [656, 481] width 1256 height 43
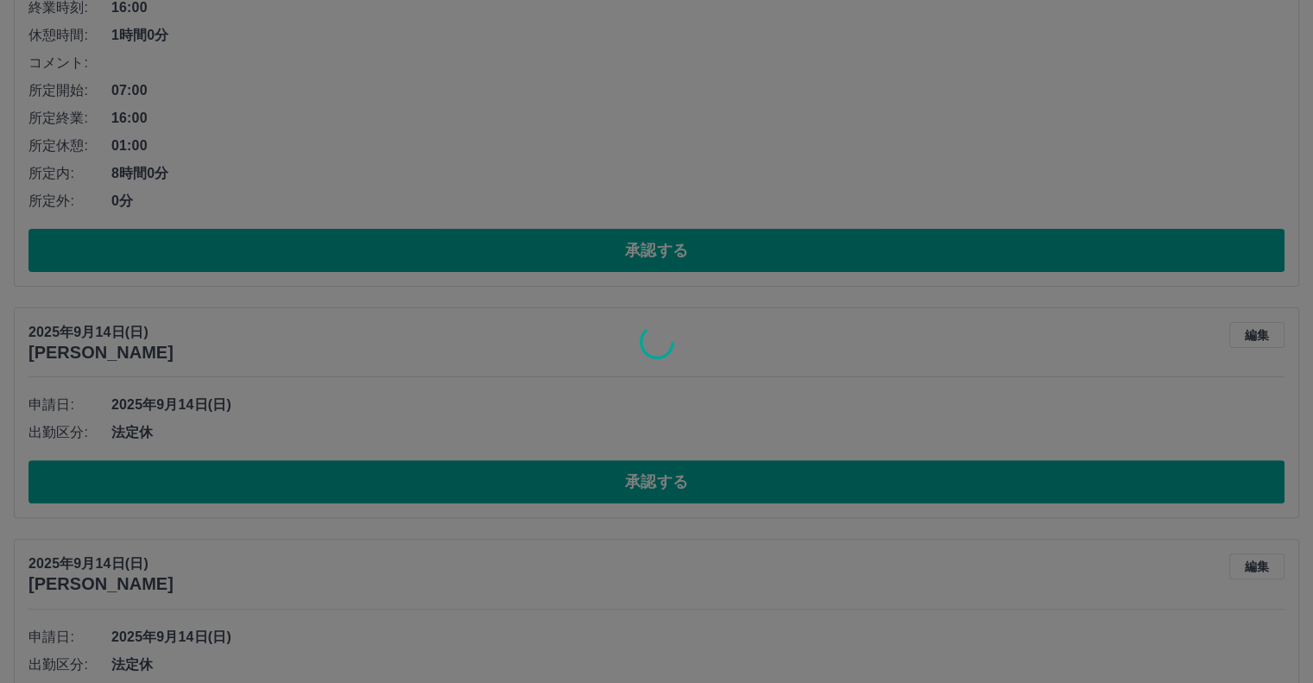
scroll to position [232, 0]
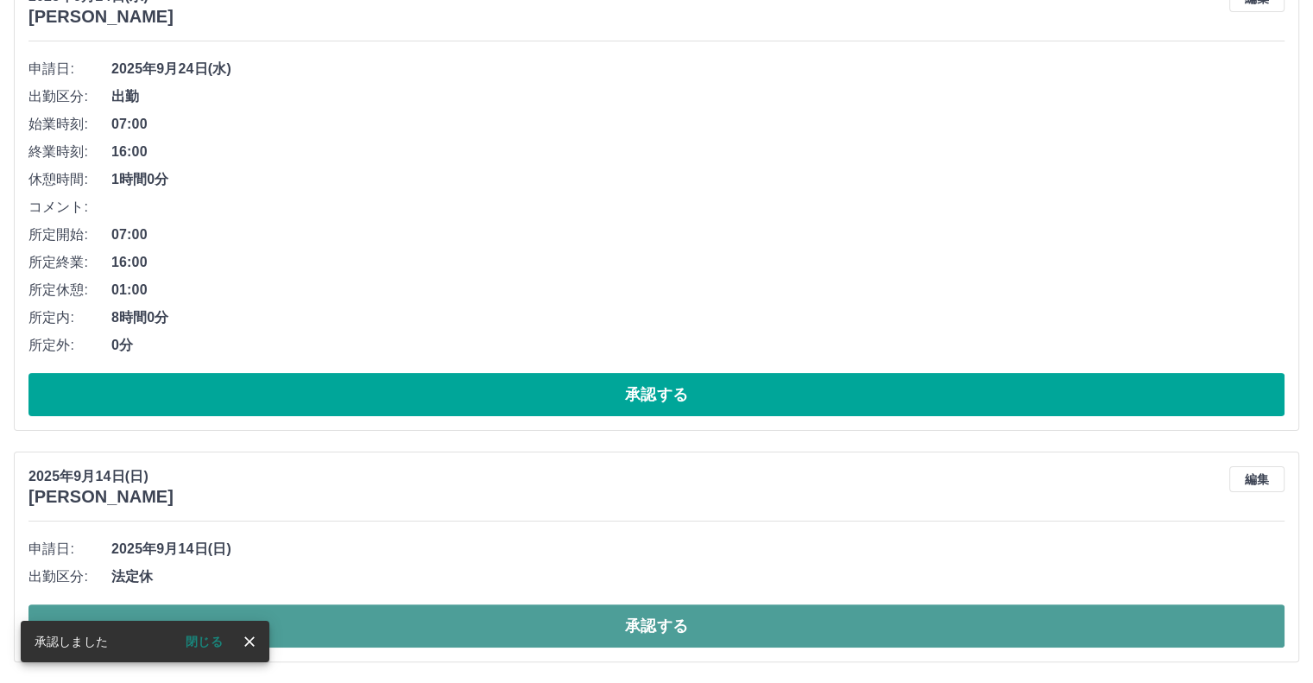
click at [350, 631] on button "承認する" at bounding box center [656, 625] width 1256 height 43
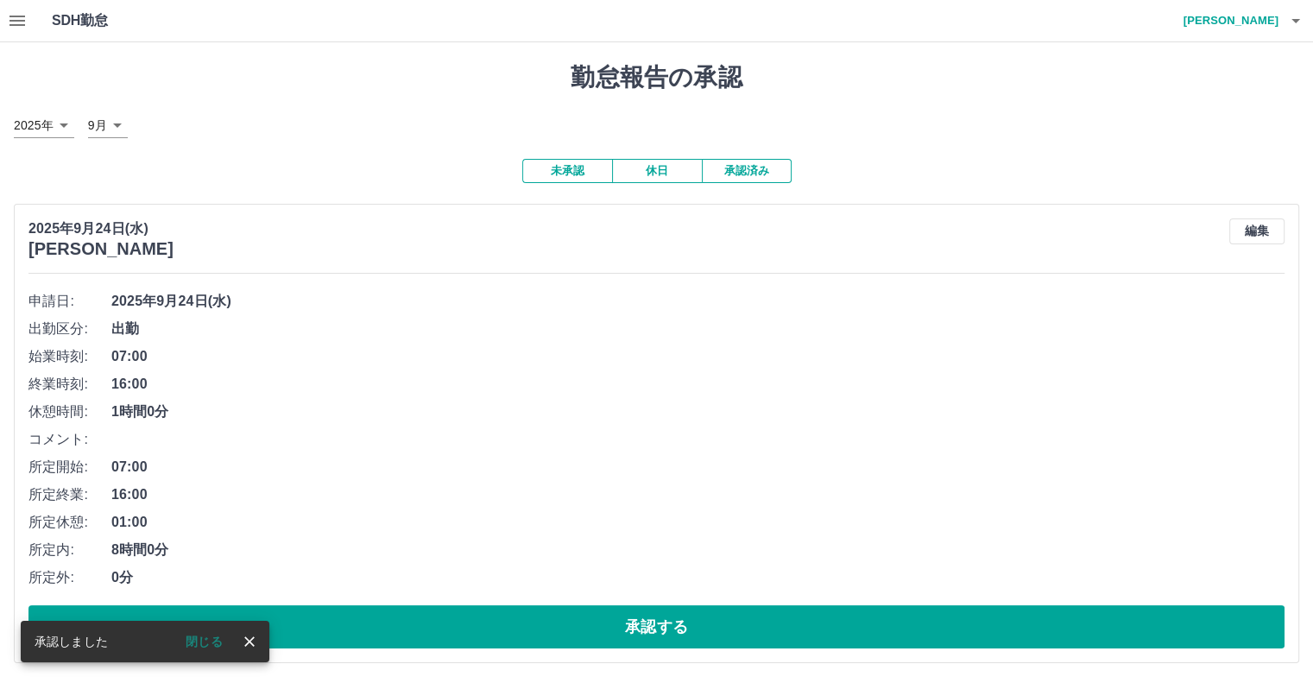
scroll to position [1, 0]
